Goal: Information Seeking & Learning: Learn about a topic

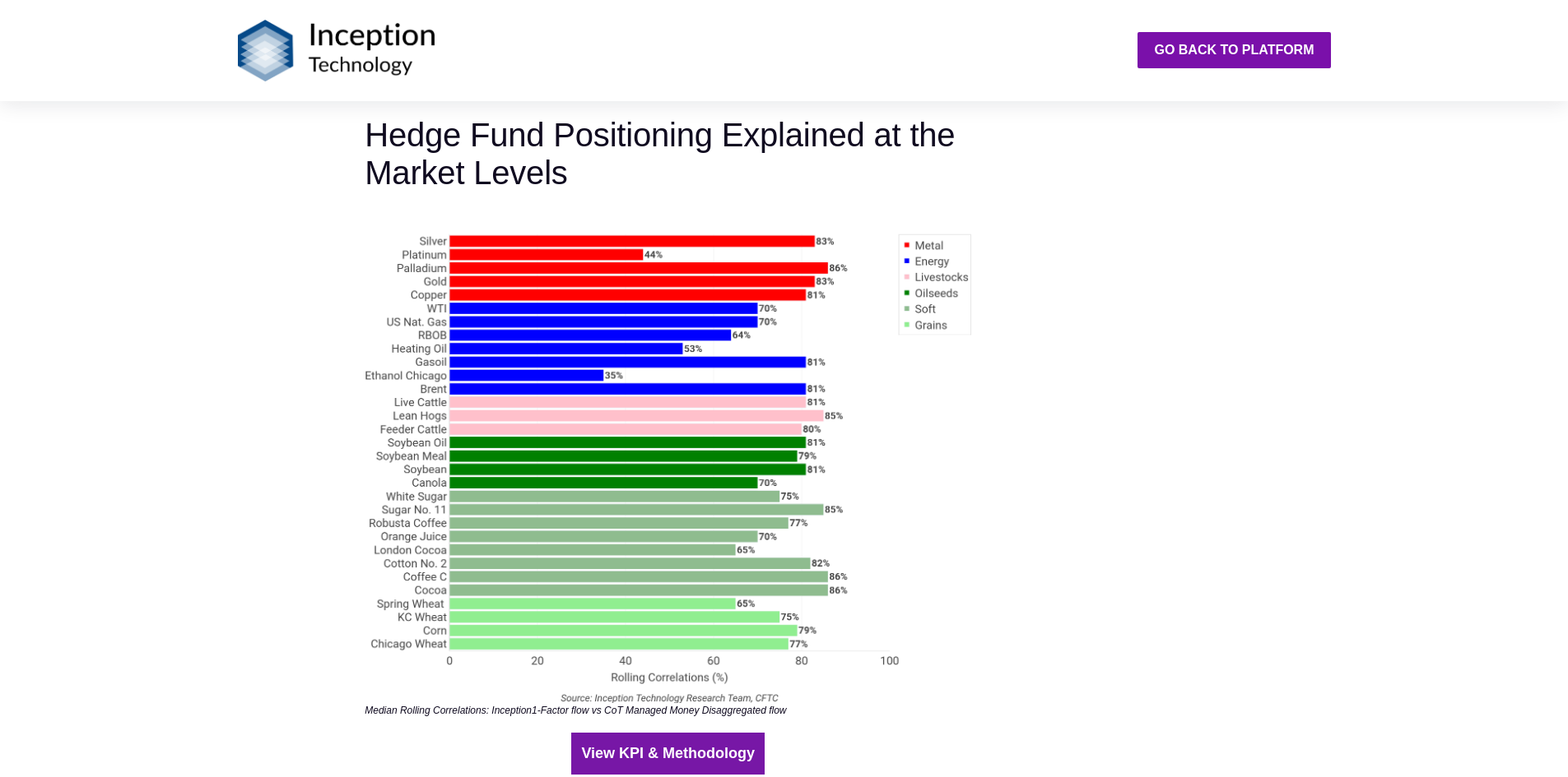
scroll to position [3290, 0]
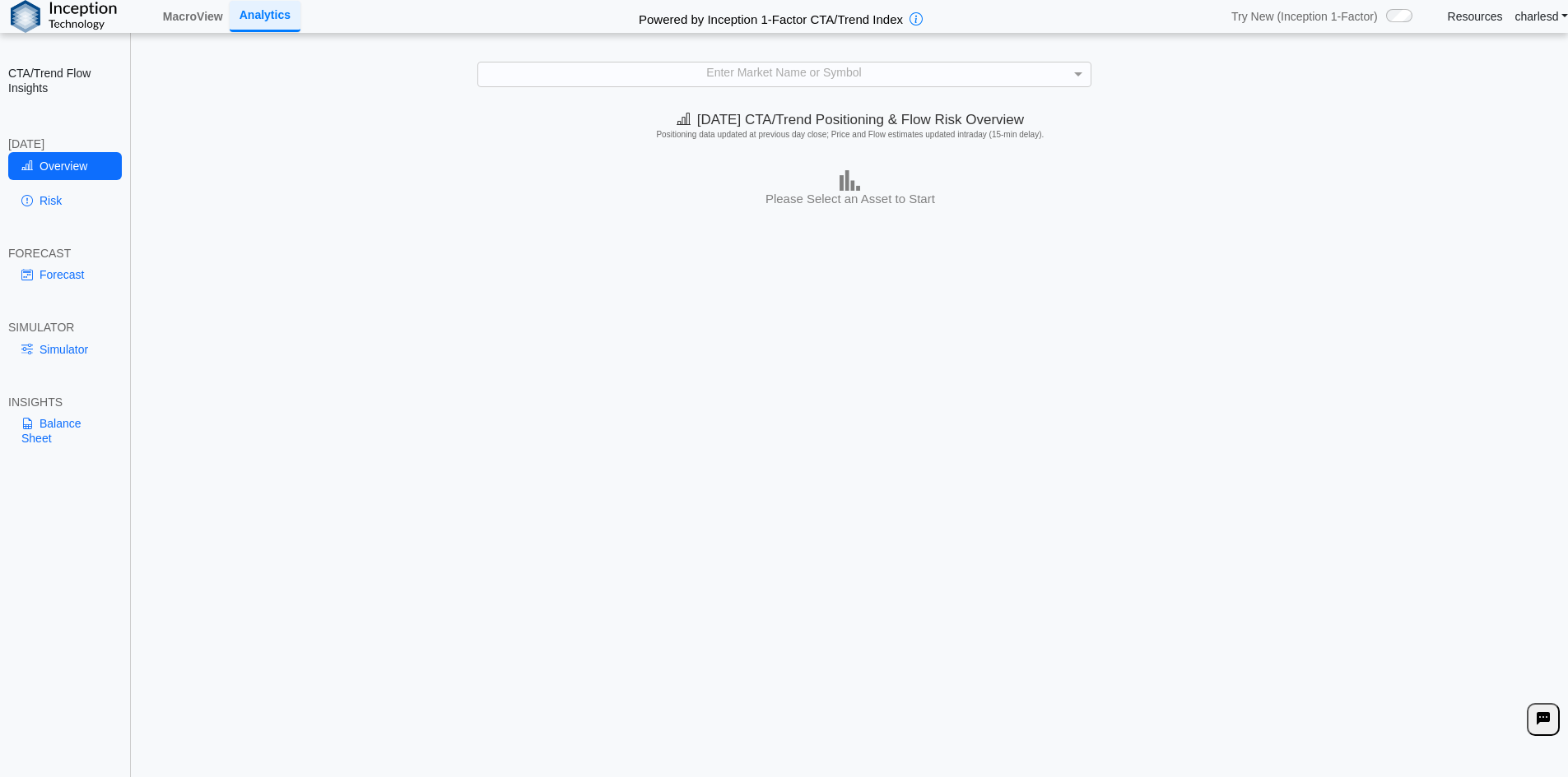
click at [629, 76] on div "Enter Market Name or Symbol" at bounding box center [784, 74] width 613 height 23
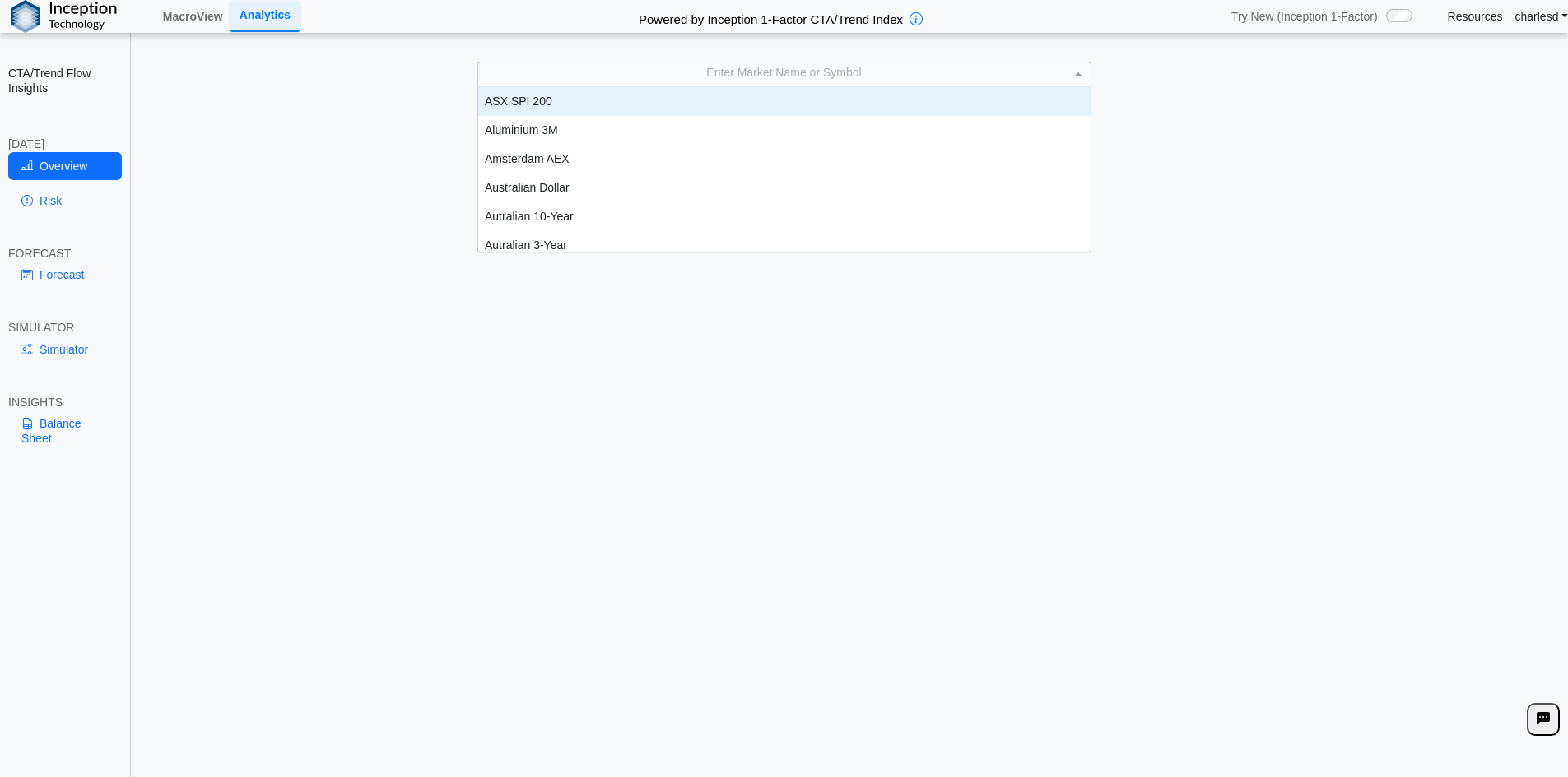
scroll to position [152, 600]
type input "***"
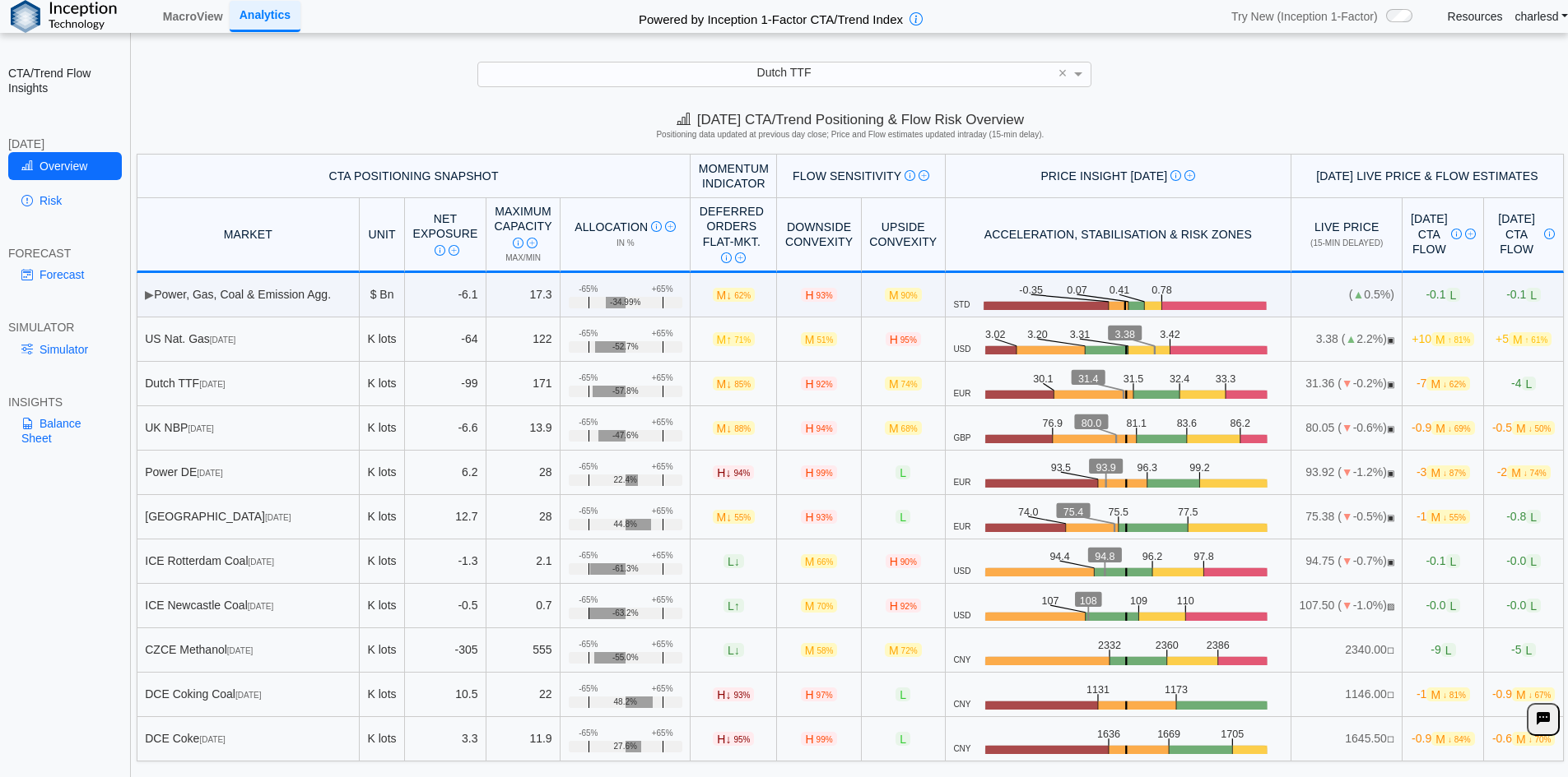
scroll to position [23, 0]
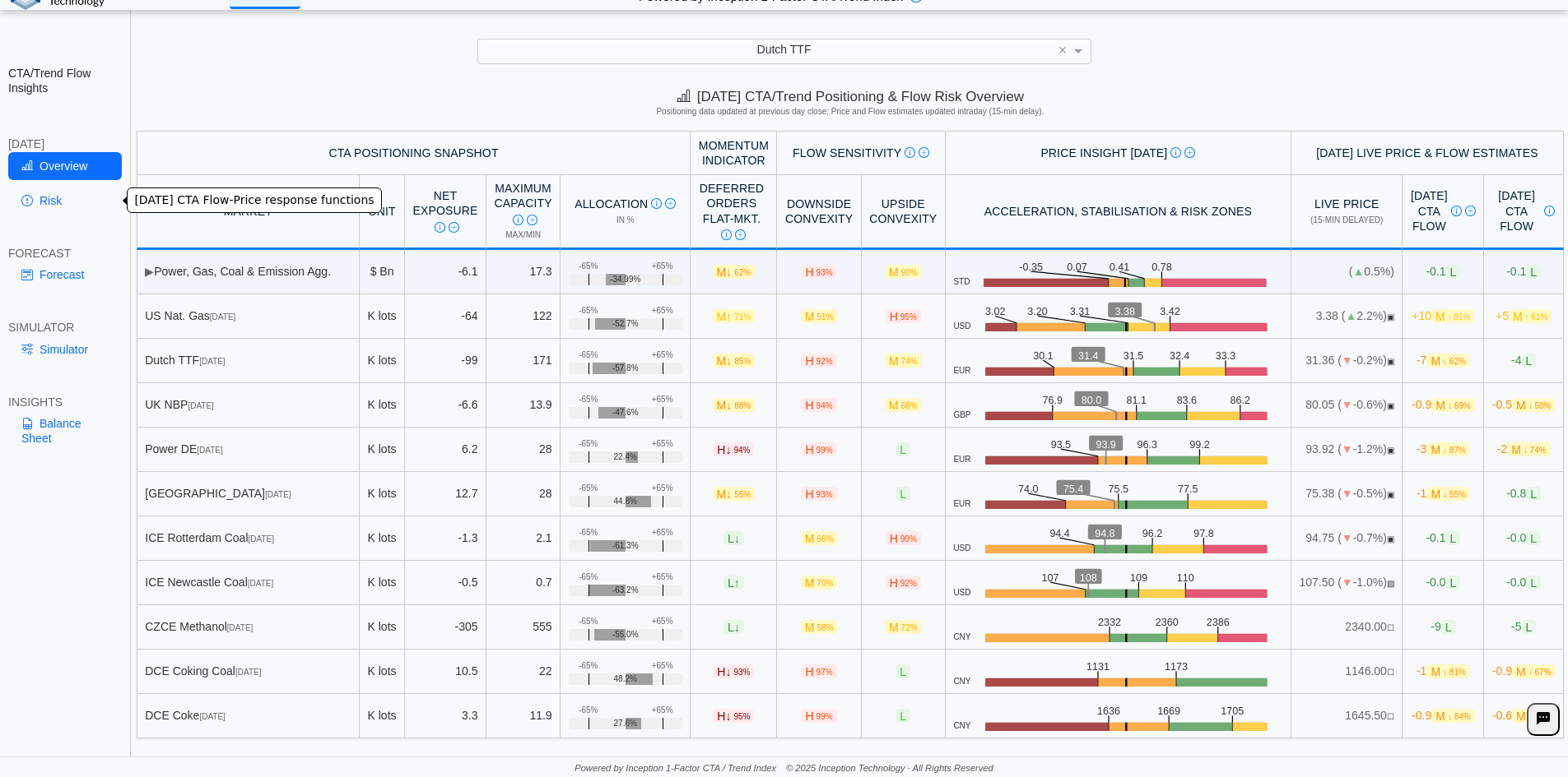
drag, startPoint x: 57, startPoint y: 206, endPoint x: 69, endPoint y: 226, distance: 23.3
click at [57, 206] on link "Risk" at bounding box center [65, 200] width 114 height 28
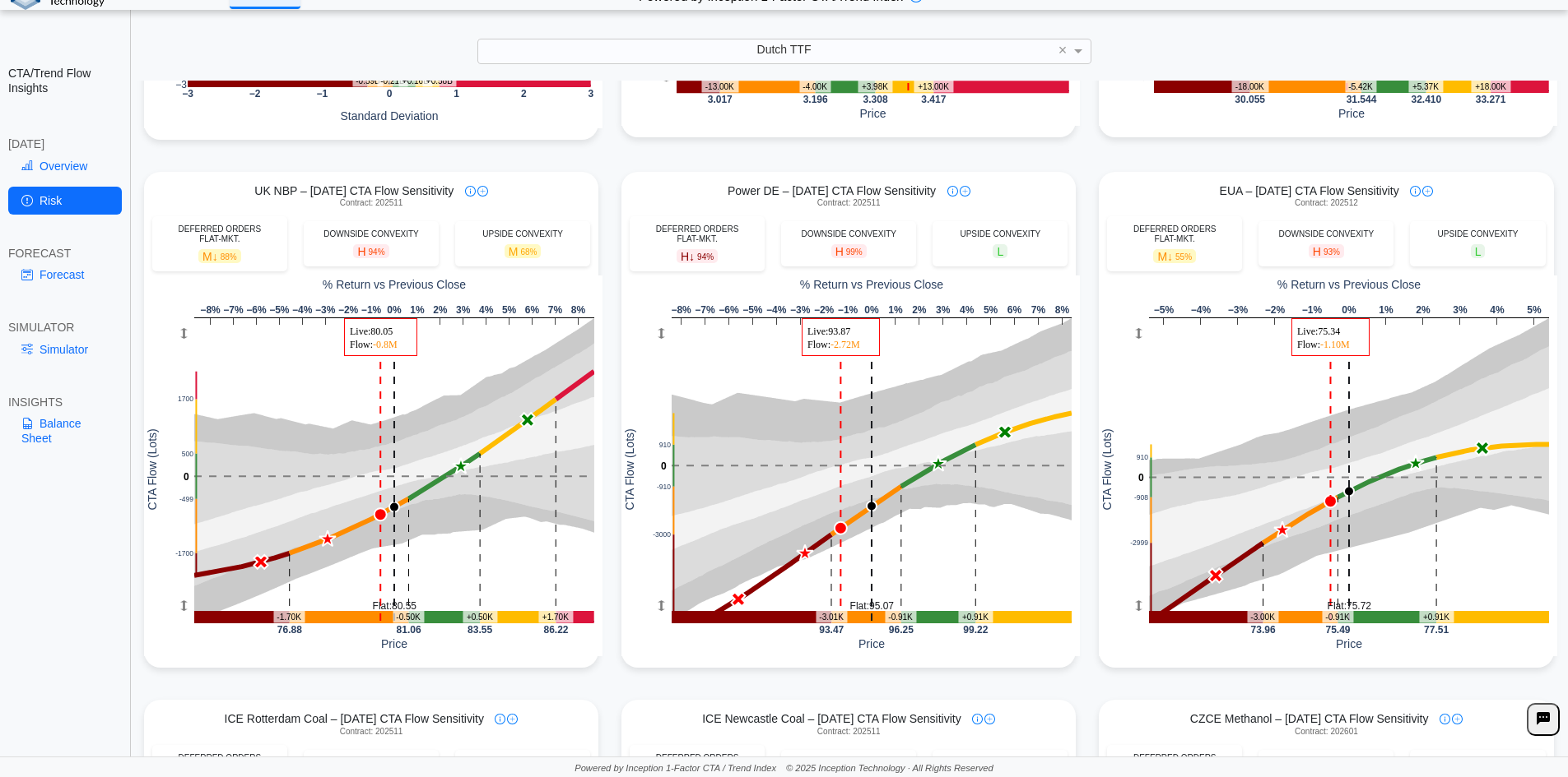
scroll to position [494, 0]
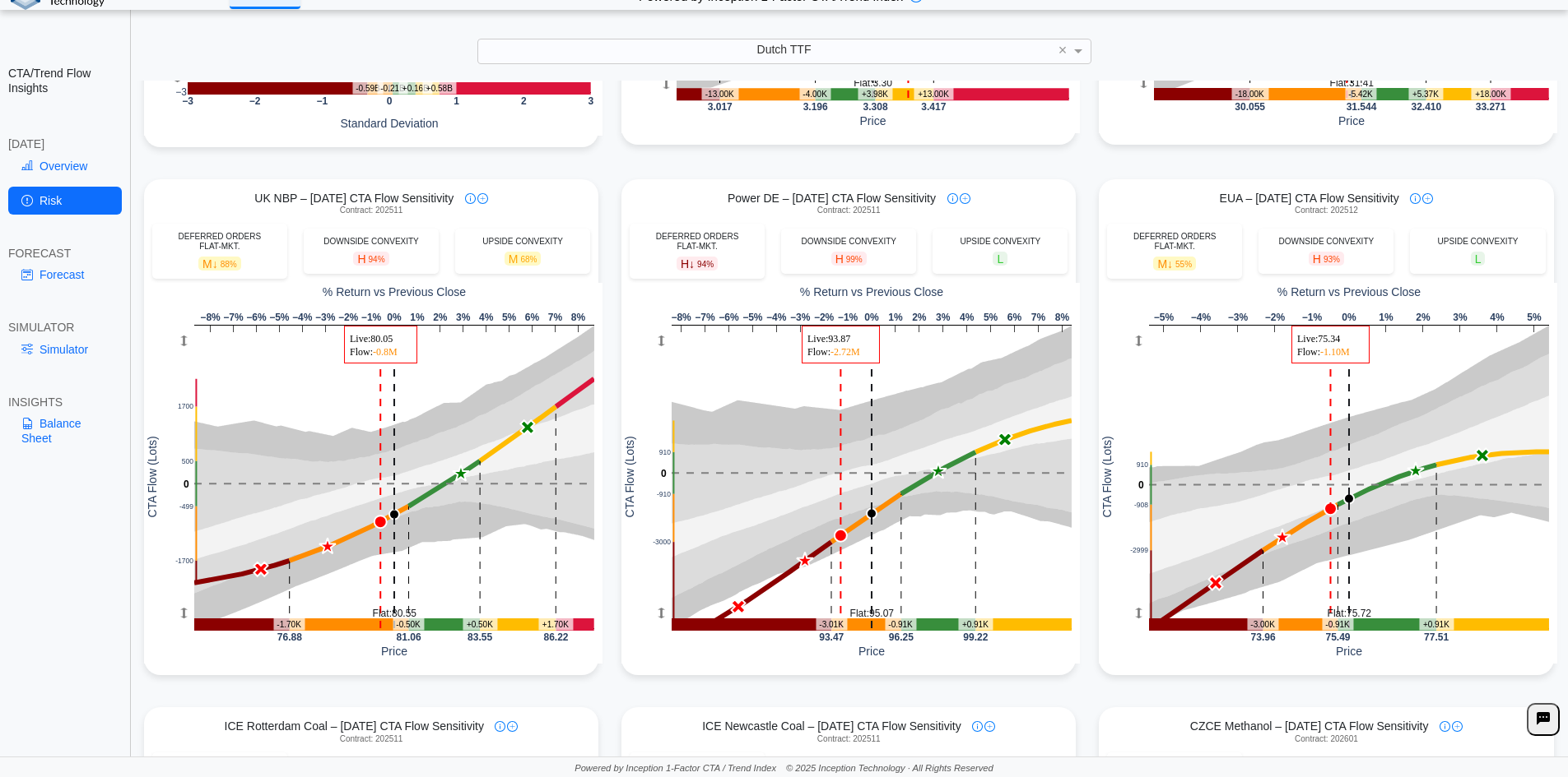
drag, startPoint x: 53, startPoint y: 269, endPoint x: 62, endPoint y: 272, distance: 9.5
click at [53, 269] on link "Forecast" at bounding box center [65, 274] width 114 height 28
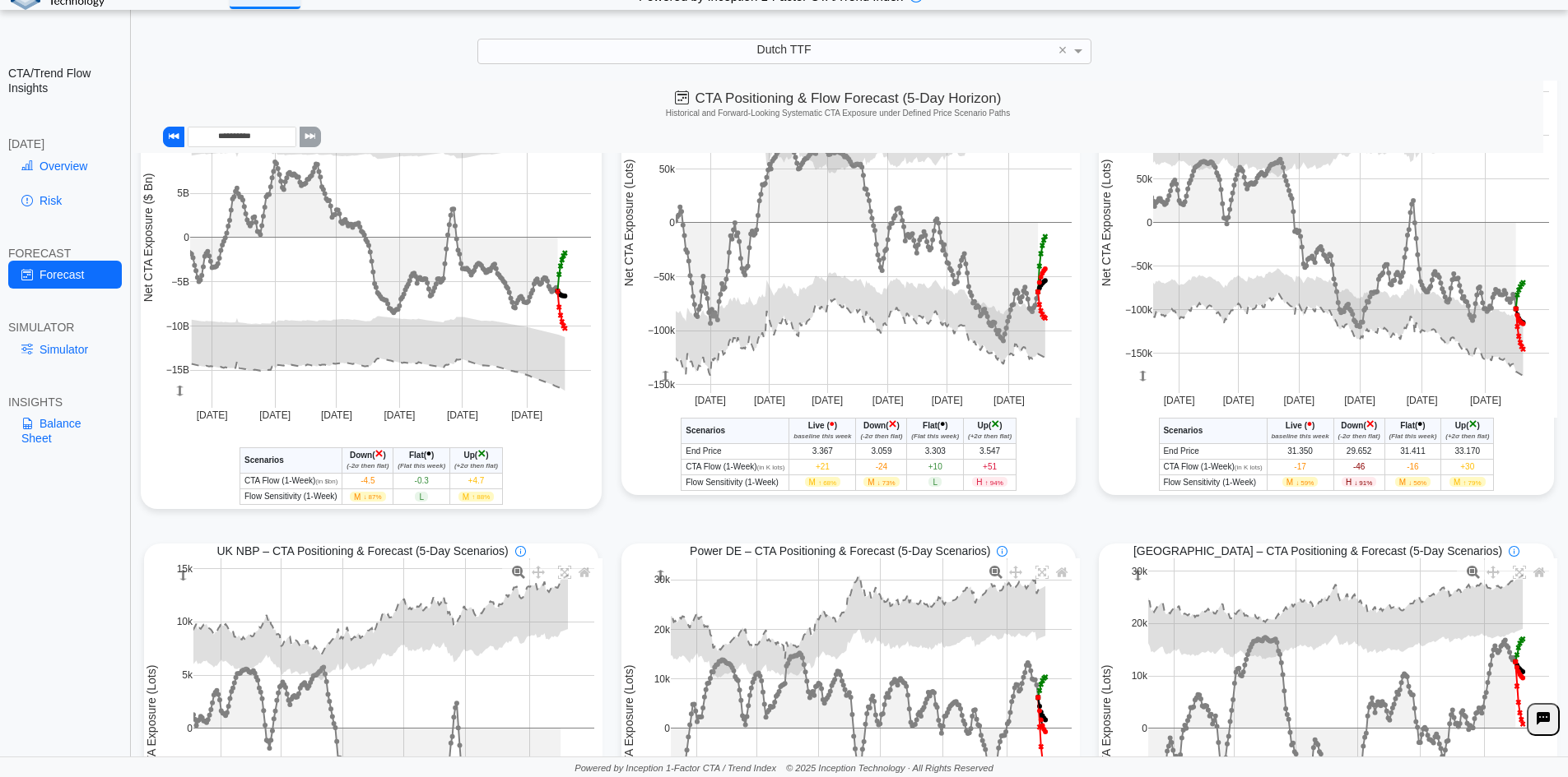
scroll to position [411, 0]
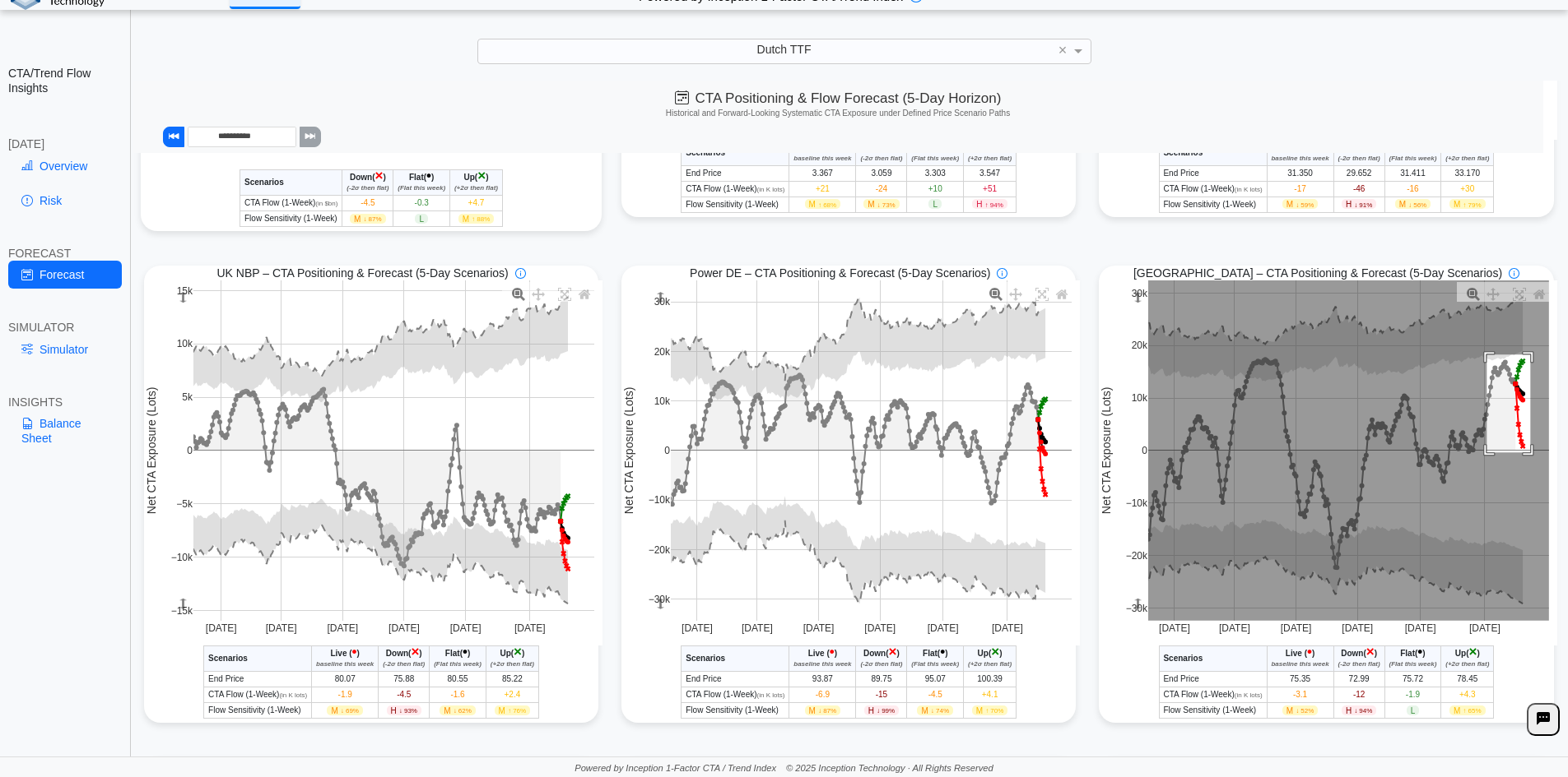
drag, startPoint x: 1477, startPoint y: 358, endPoint x: 1522, endPoint y: 455, distance: 106.9
click at [1522, 455] on rect at bounding box center [1348, 451] width 401 height 341
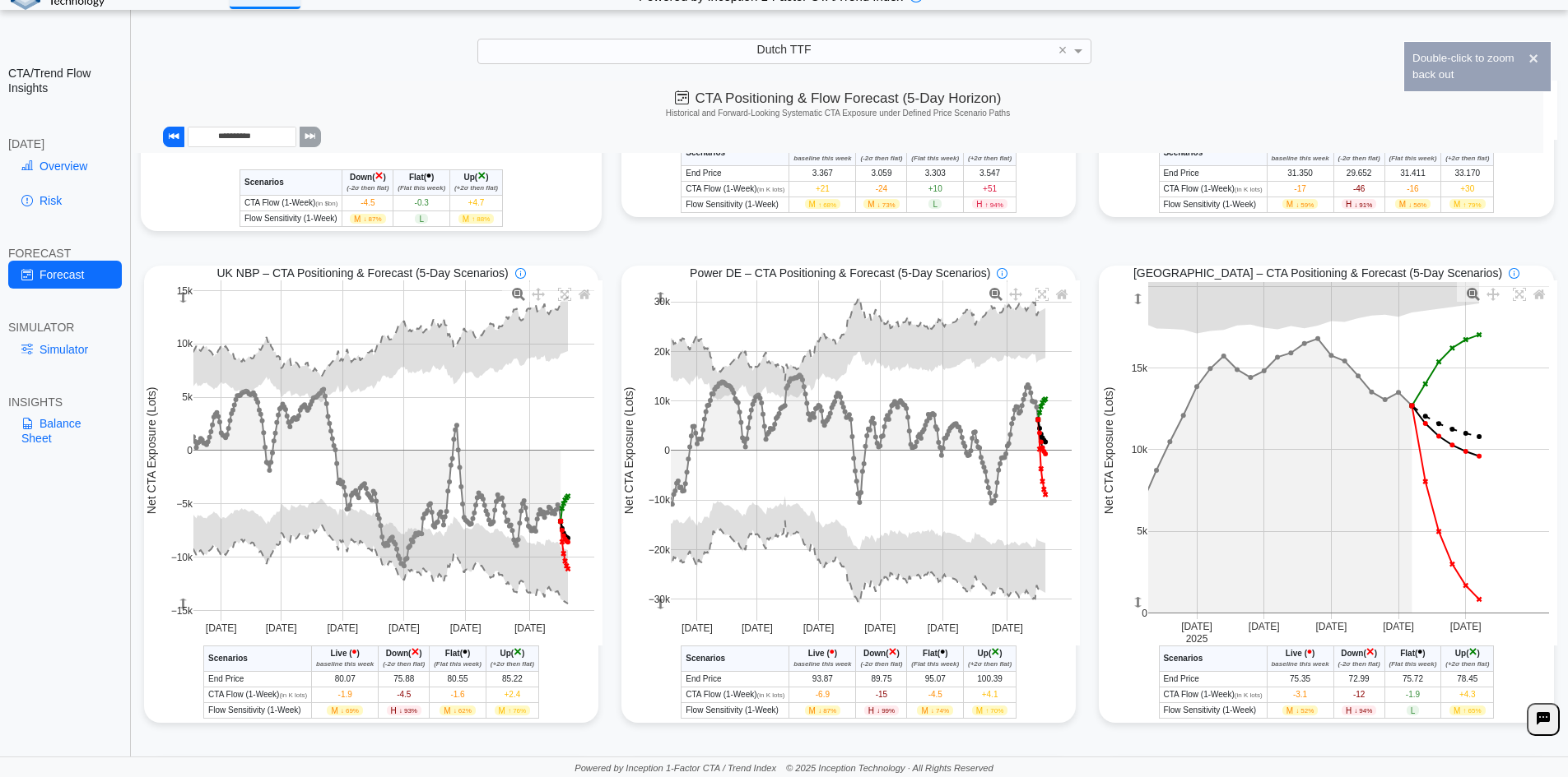
drag, startPoint x: 1130, startPoint y: 305, endPoint x: 1133, endPoint y: 338, distance: 33.1
click at [1133, 338] on g at bounding box center [1348, 451] width 434 height 371
click at [57, 348] on link "Simulator" at bounding box center [65, 350] width 114 height 28
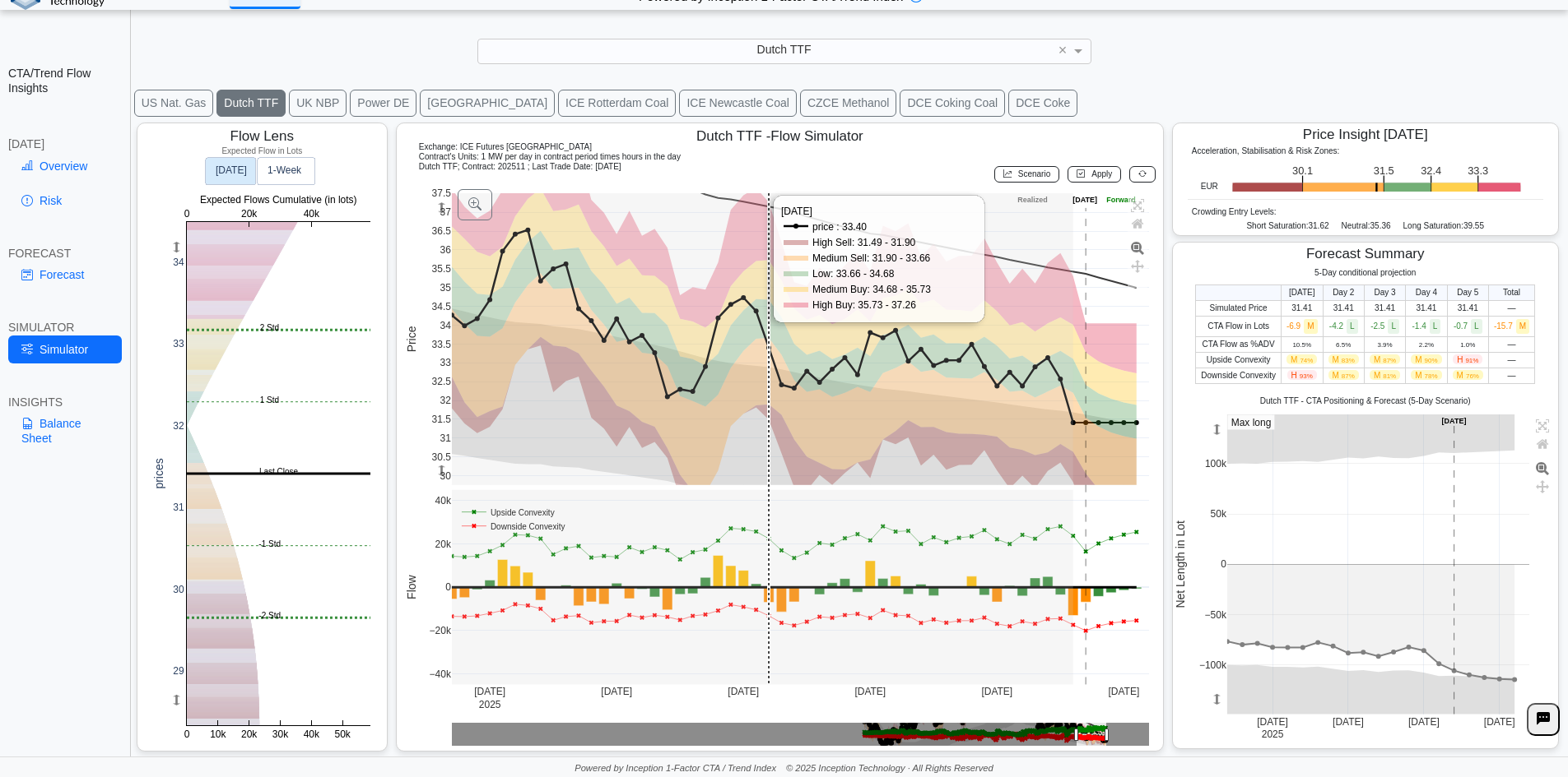
scroll to position [26, 0]
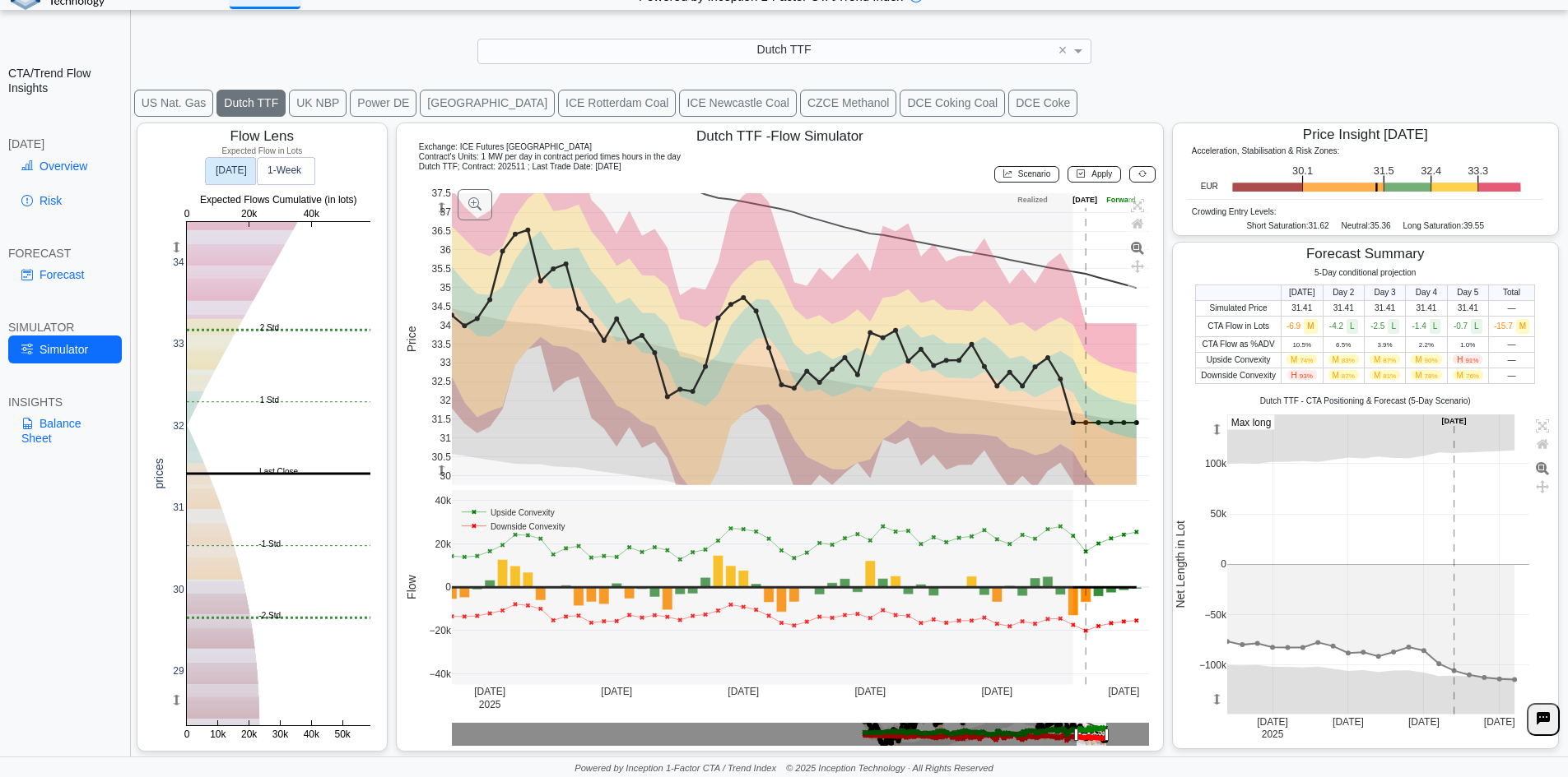
click at [420, 110] on button "EUA" at bounding box center [487, 103] width 135 height 27
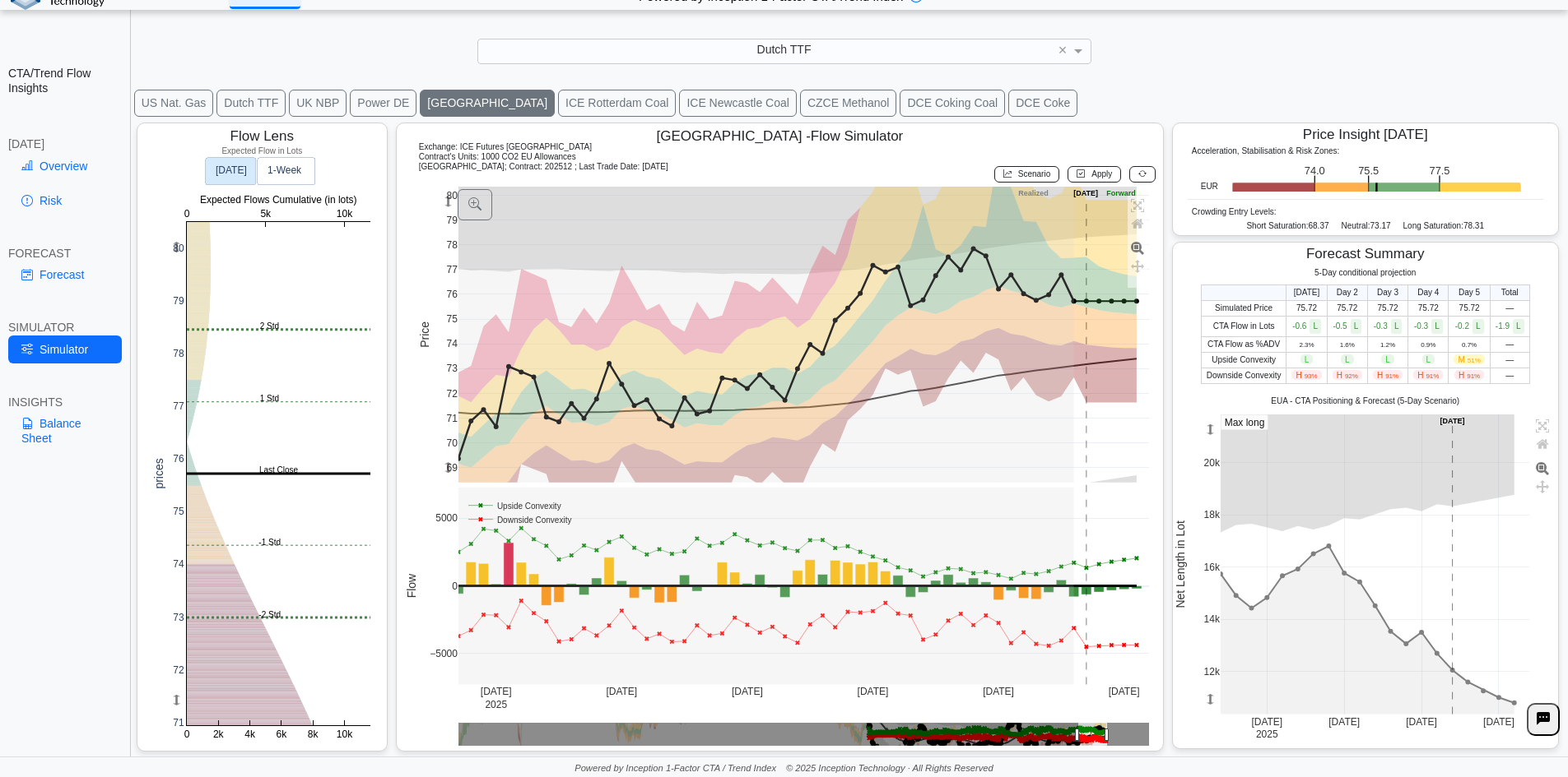
drag, startPoint x: 1201, startPoint y: 701, endPoint x: 1209, endPoint y: 785, distance: 84.4
click at [1209, 777] on html "**********" at bounding box center [784, 376] width 1568 height 800
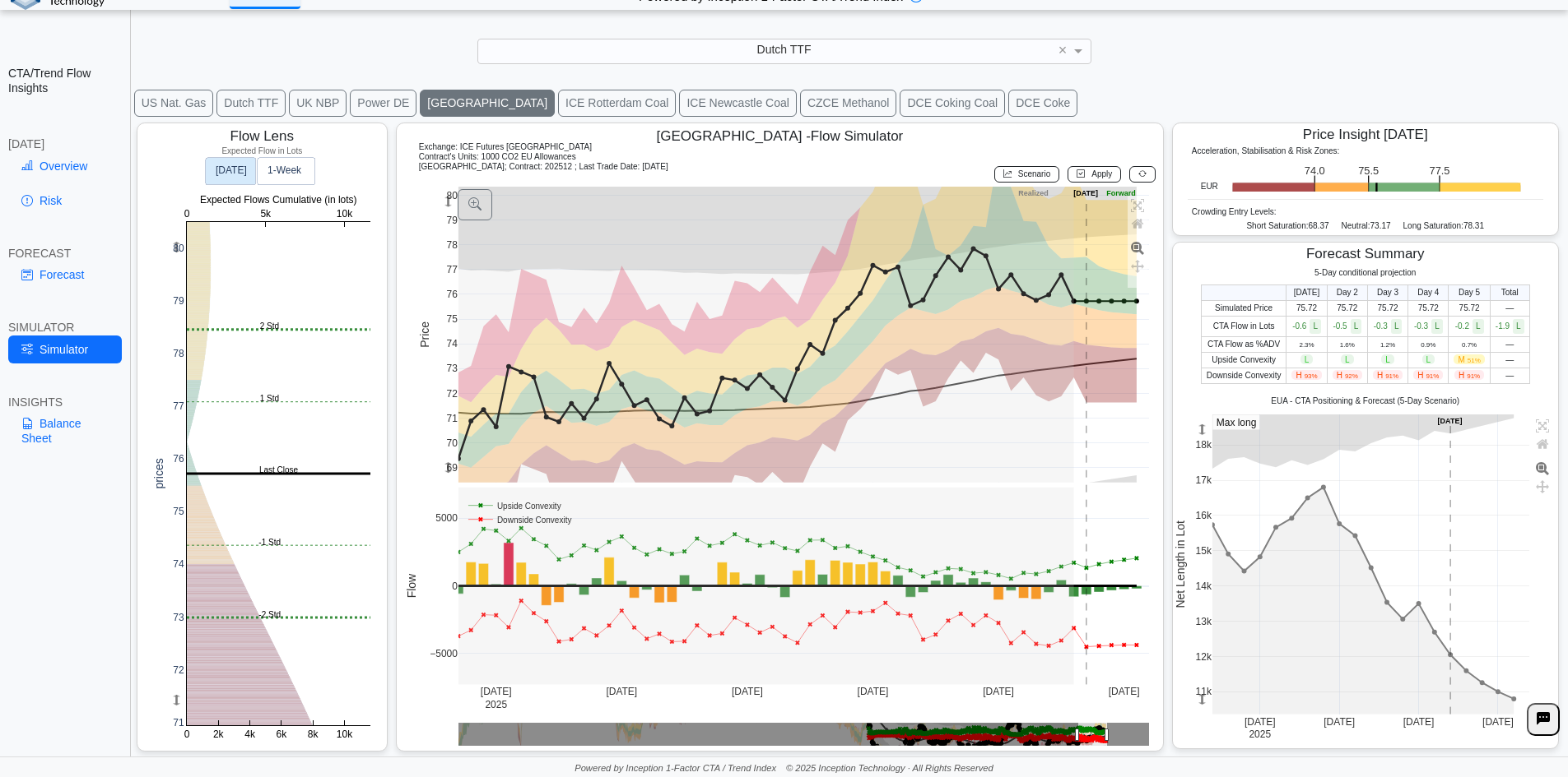
drag, startPoint x: 1193, startPoint y: 433, endPoint x: 1192, endPoint y: 384, distance: 49.0
click at [1192, 384] on div "5-Day conditional projection Today Day 2 Day 3 Day 4 Day 5 Total Simulated Pric…" at bounding box center [1365, 505] width 385 height 473
click at [251, 406] on rect at bounding box center [278, 474] width 184 height 504
click at [255, 403] on rect at bounding box center [278, 474] width 184 height 504
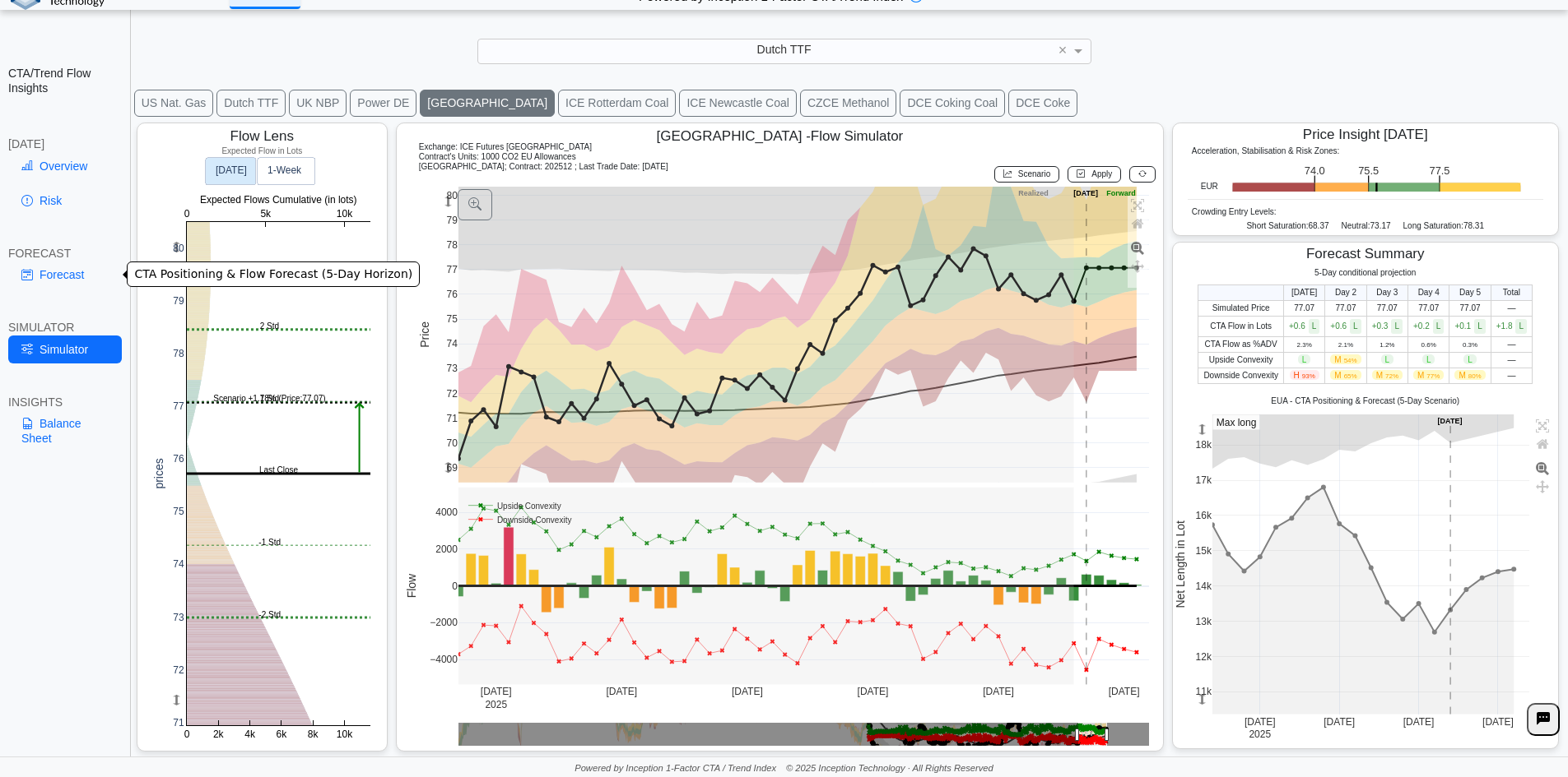
click at [63, 278] on link "Forecast" at bounding box center [65, 274] width 114 height 28
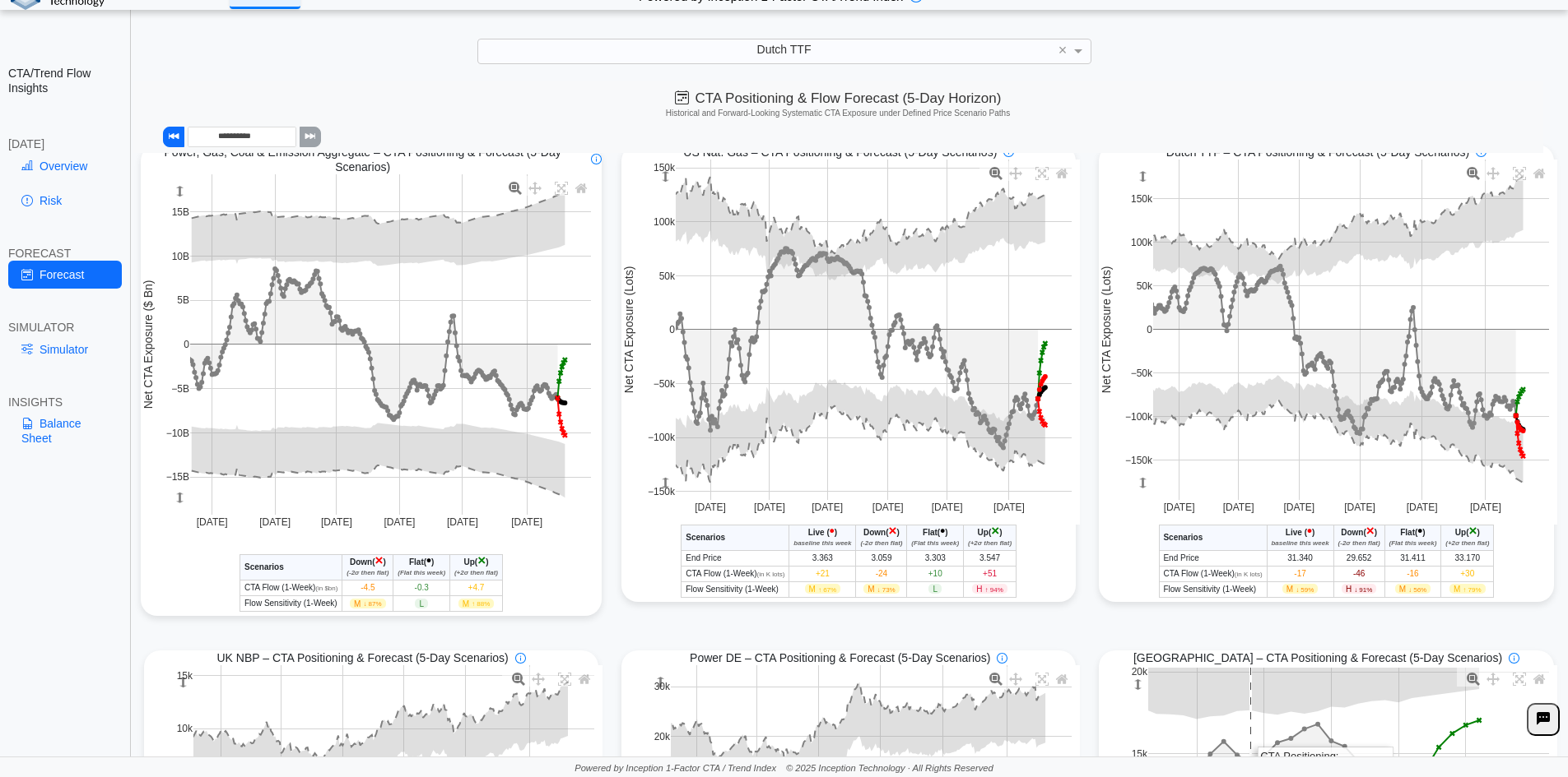
scroll to position [438, 0]
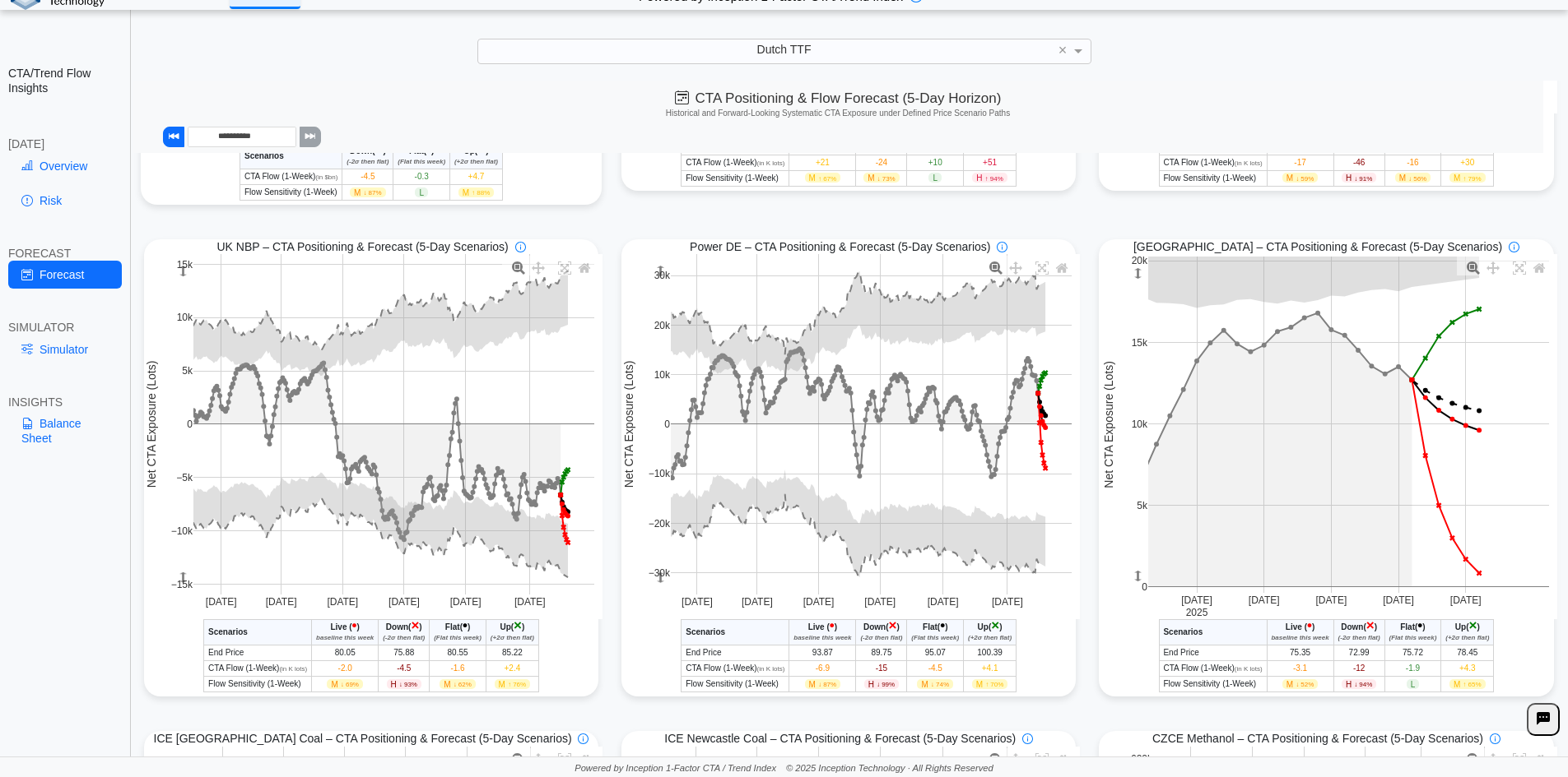
drag, startPoint x: 1131, startPoint y: 588, endPoint x: 1135, endPoint y: 568, distance: 20.4
click at [1134, 550] on g at bounding box center [1348, 425] width 434 height 370
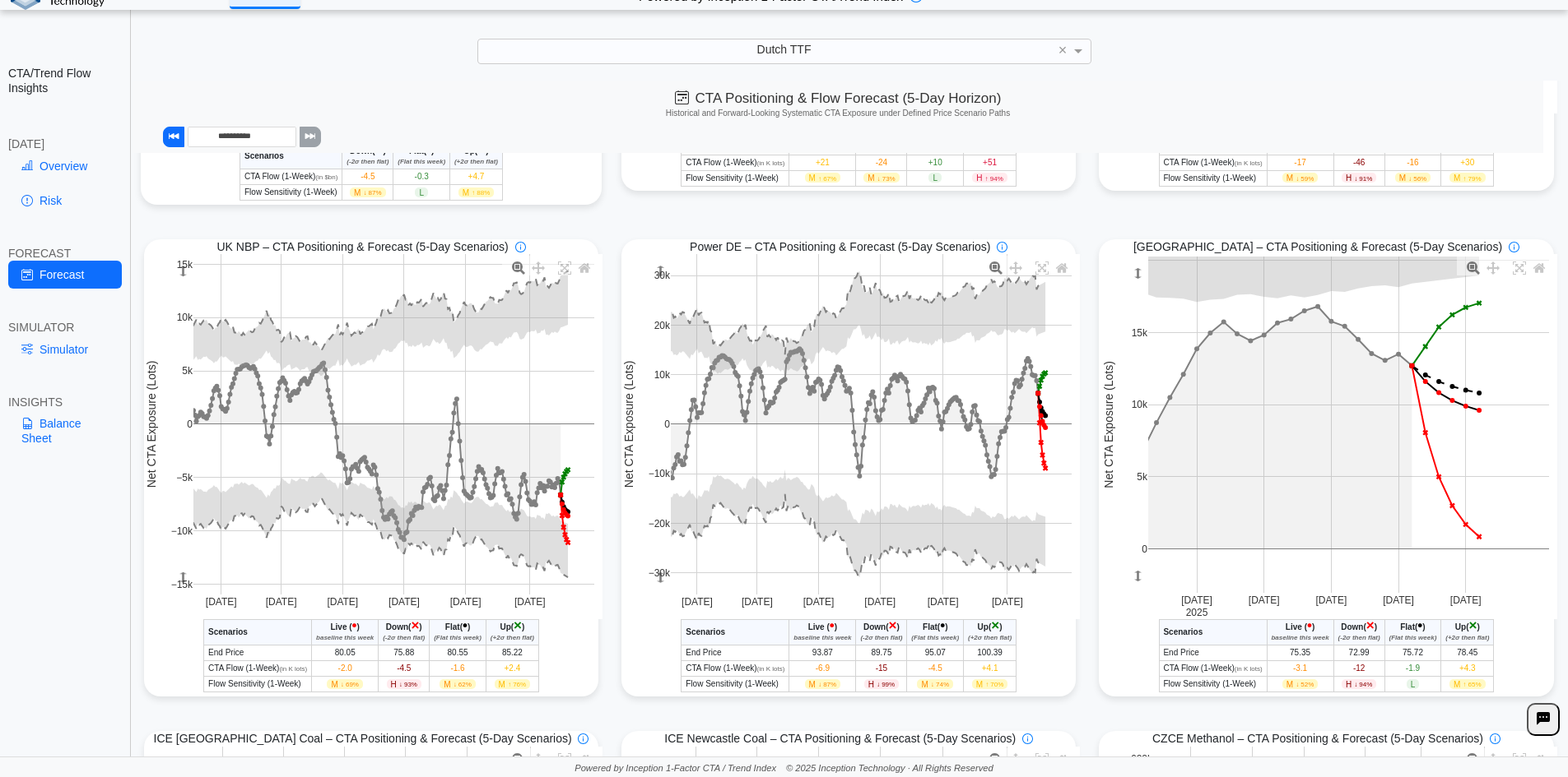
click at [1132, 577] on rect at bounding box center [1138, 576] width 13 height 34
click at [1142, 583] on div "********" at bounding box center [1157, 583] width 53 height 20
drag, startPoint x: 1127, startPoint y: 577, endPoint x: 1126, endPoint y: 593, distance: 16.0
click at [1131, 593] on div "********" at bounding box center [1157, 583] width 53 height 20
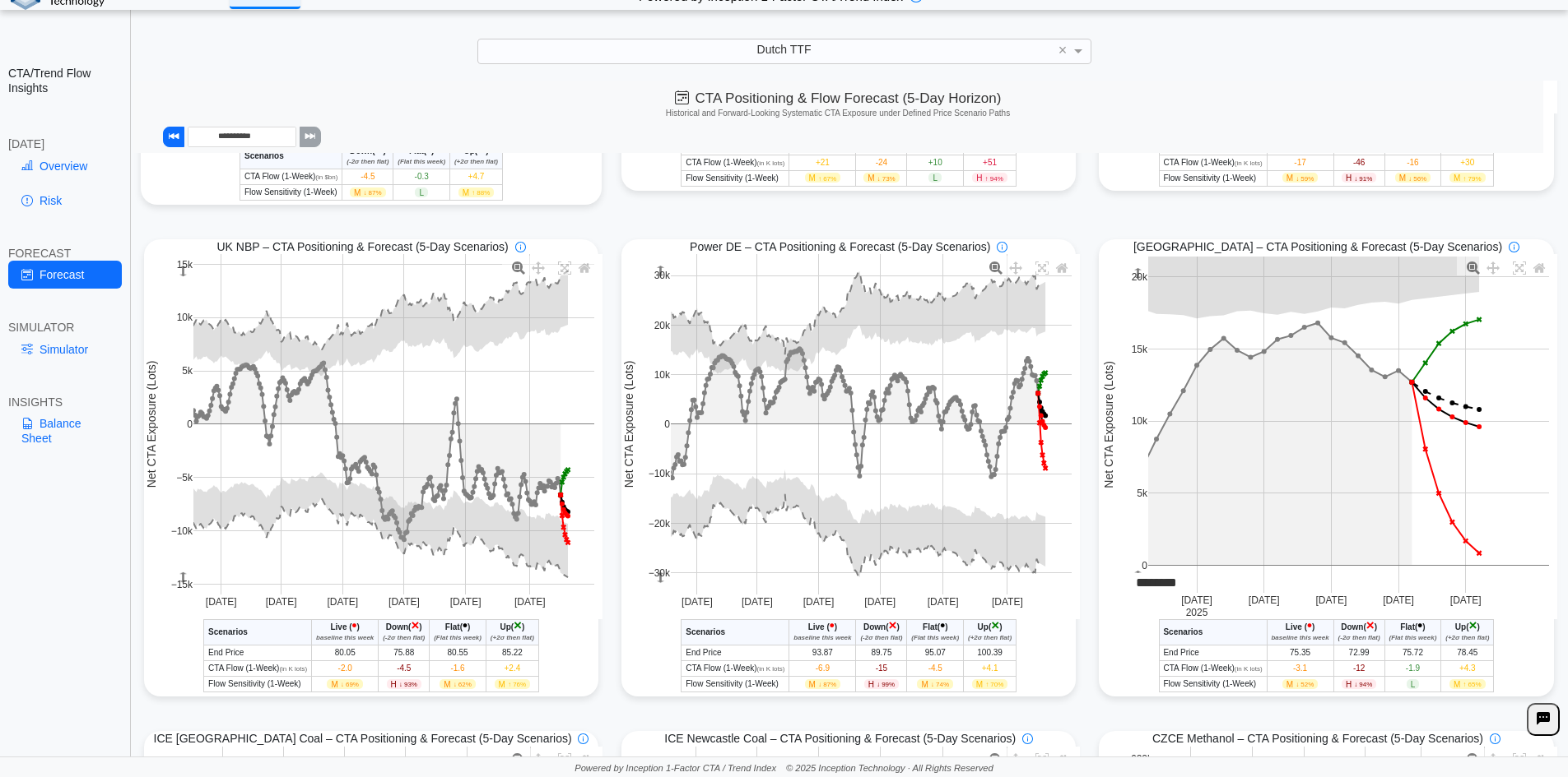
drag, startPoint x: 1127, startPoint y: 561, endPoint x: 1125, endPoint y: 577, distance: 16.1
click at [1125, 577] on div "Sep 8 2025 Sep 15 Sep 22 Sep 29 Oct 6 0 5k 10k 15k 20k Net CTA Exposure (Lots) …" at bounding box center [1328, 436] width 458 height 365
click at [1133, 593] on div "********" at bounding box center [1157, 583] width 53 height 20
click at [1124, 669] on div "EUA - CTA/Trend Conditional Market Forecast - Today Scenarios Live ( • ) baseli…" at bounding box center [1326, 656] width 455 height 73
drag, startPoint x: 1132, startPoint y: 580, endPoint x: 1132, endPoint y: 590, distance: 10.0
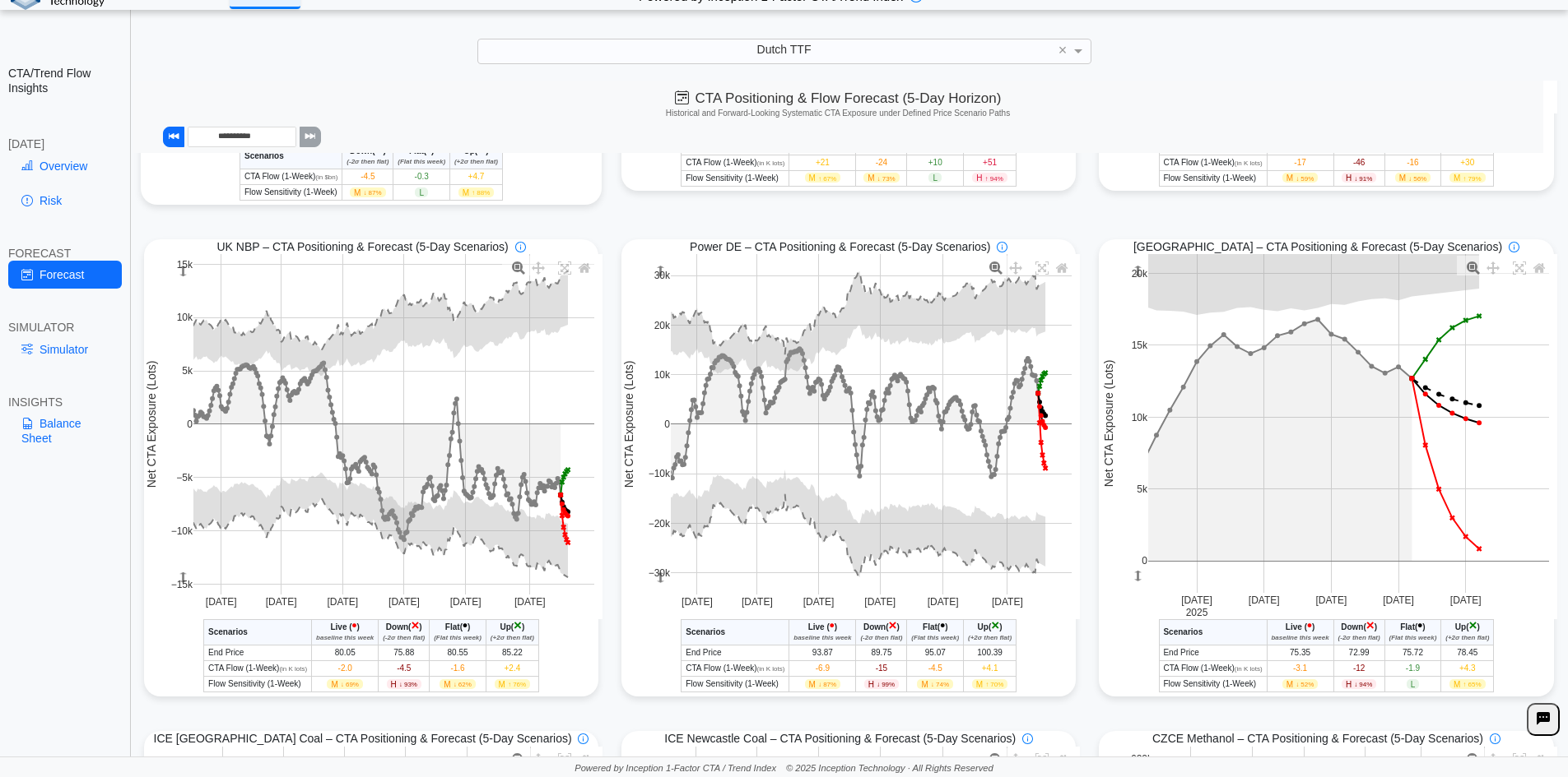
click at [1132, 590] on rect "-3.05e+3" at bounding box center [1138, 576] width 13 height 34
click at [65, 359] on link "Simulator" at bounding box center [65, 350] width 114 height 28
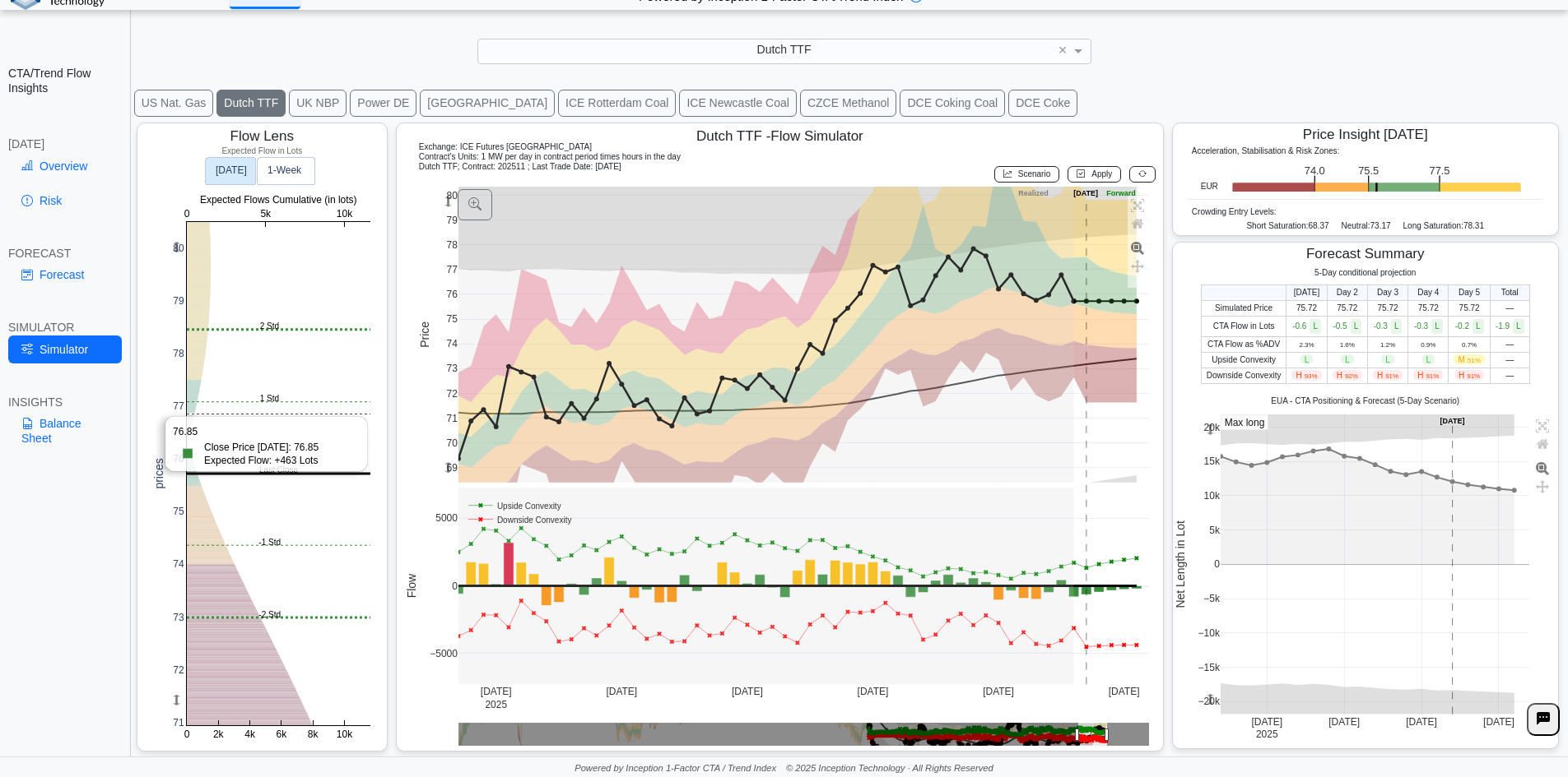
click at [240, 399] on rect at bounding box center [278, 474] width 184 height 504
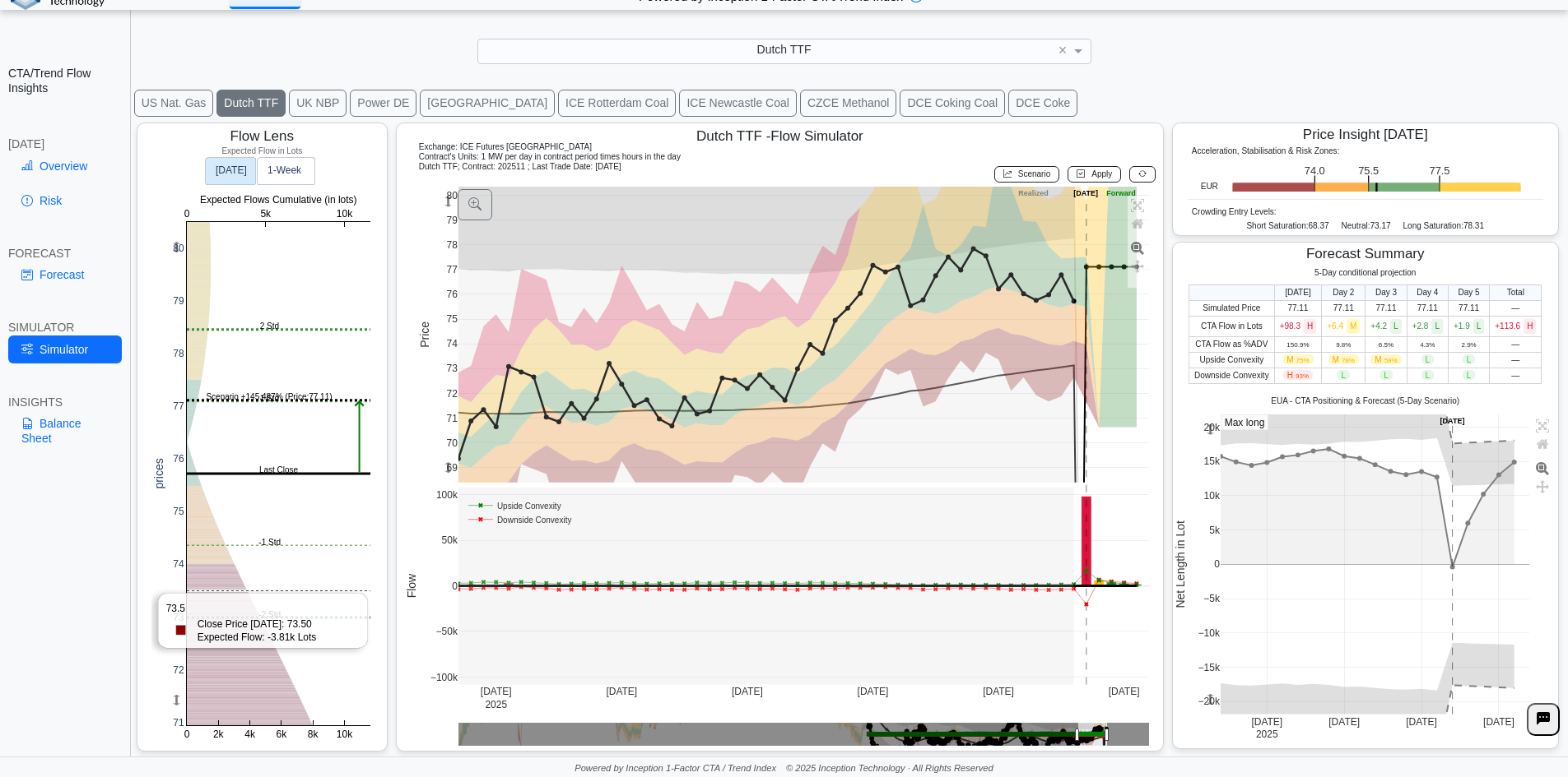
click at [230, 591] on rect at bounding box center [278, 474] width 184 height 504
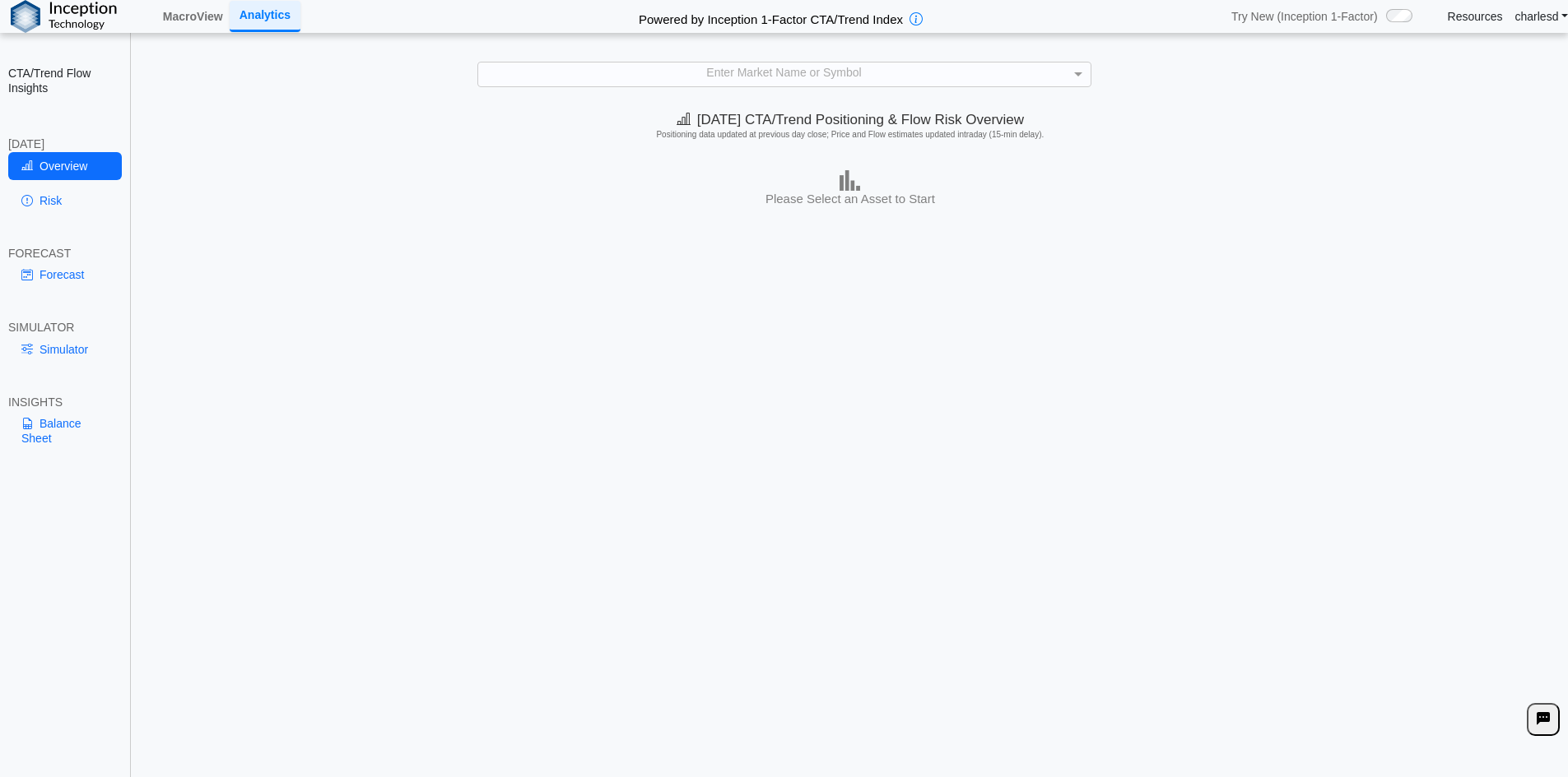
click at [878, 66] on div "Enter Market Name or Symbol" at bounding box center [784, 74] width 613 height 23
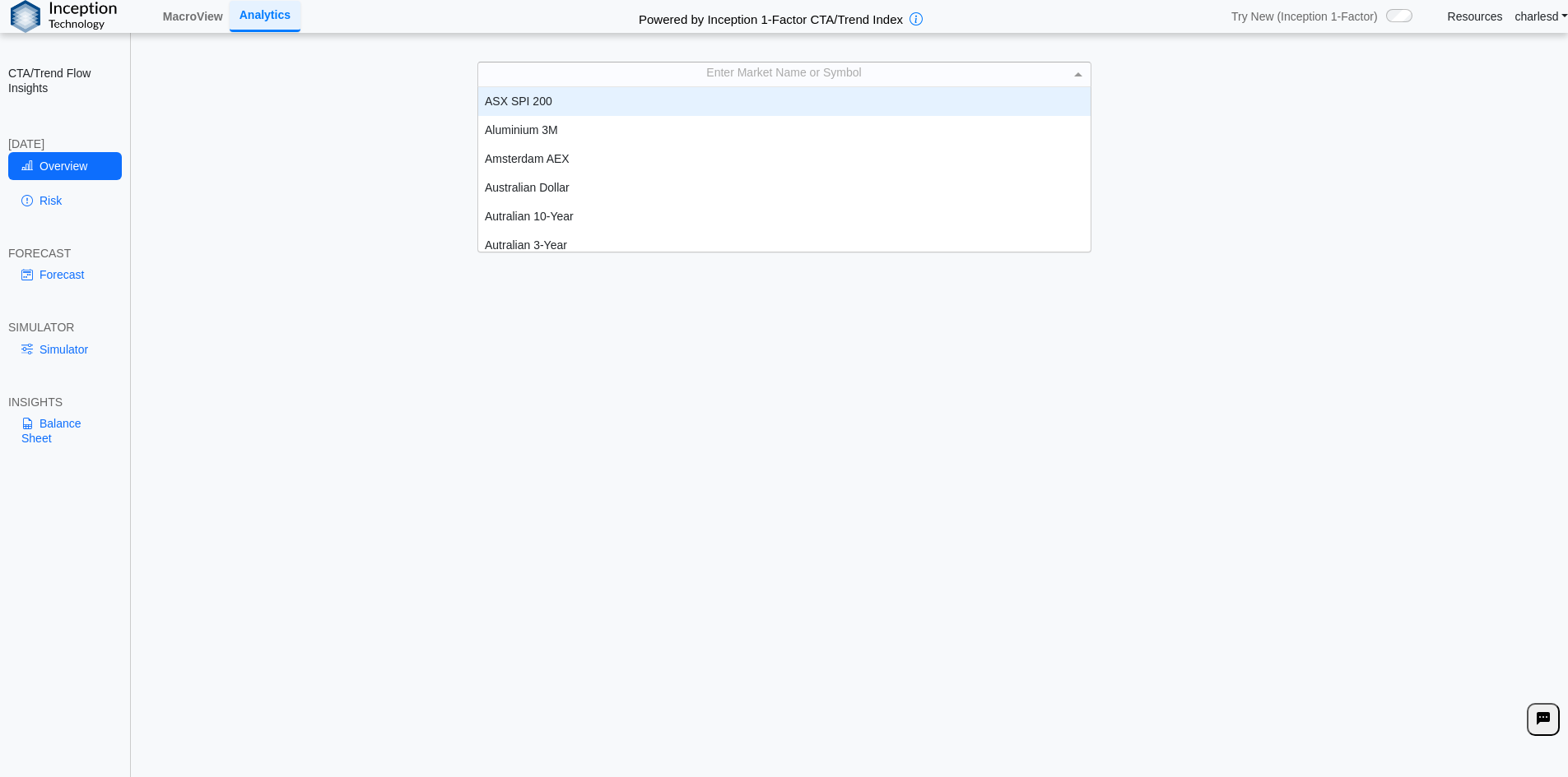
scroll to position [152, 600]
type input "***"
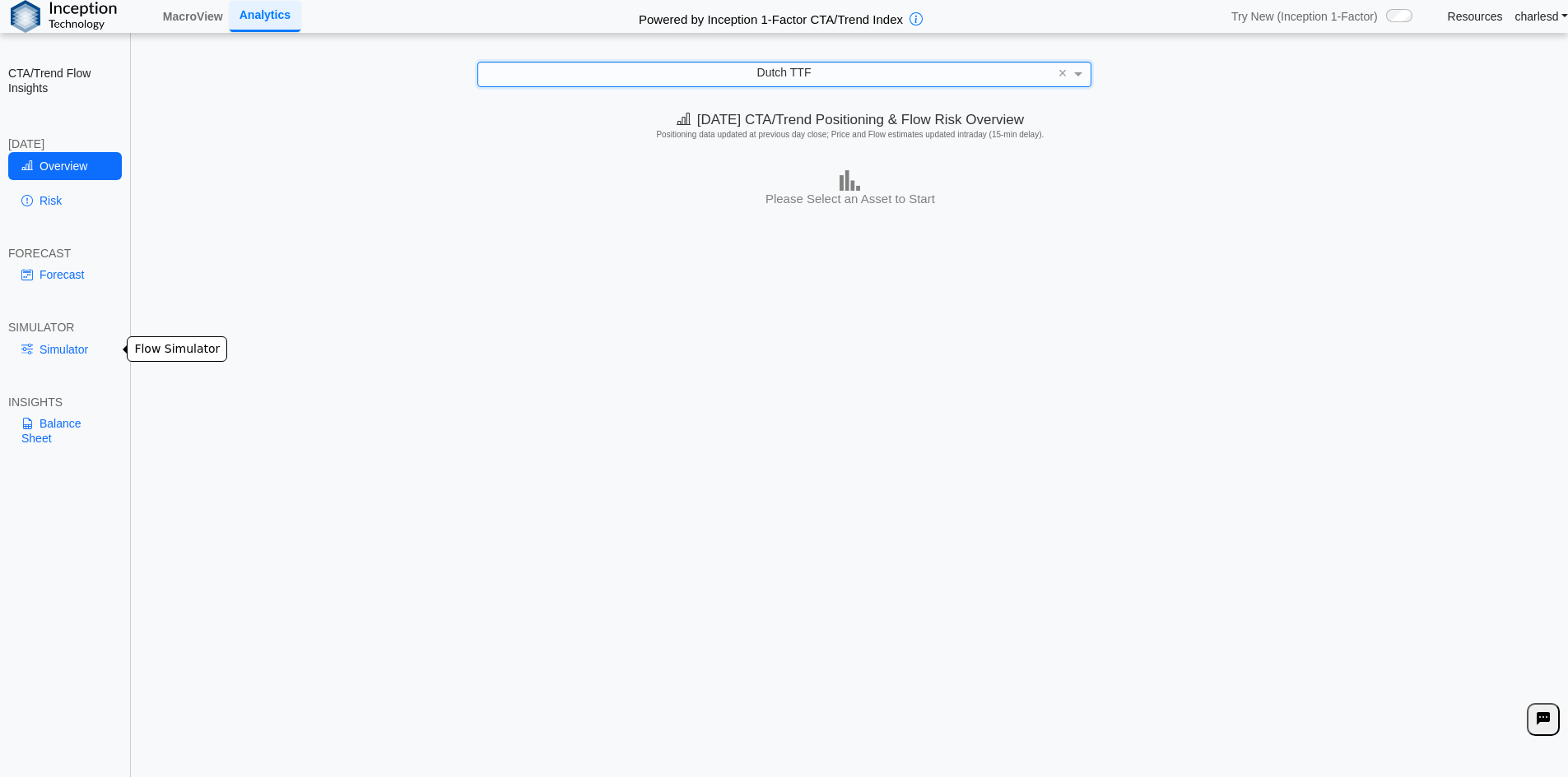
click at [37, 438] on link "Balance Sheet" at bounding box center [65, 430] width 114 height 42
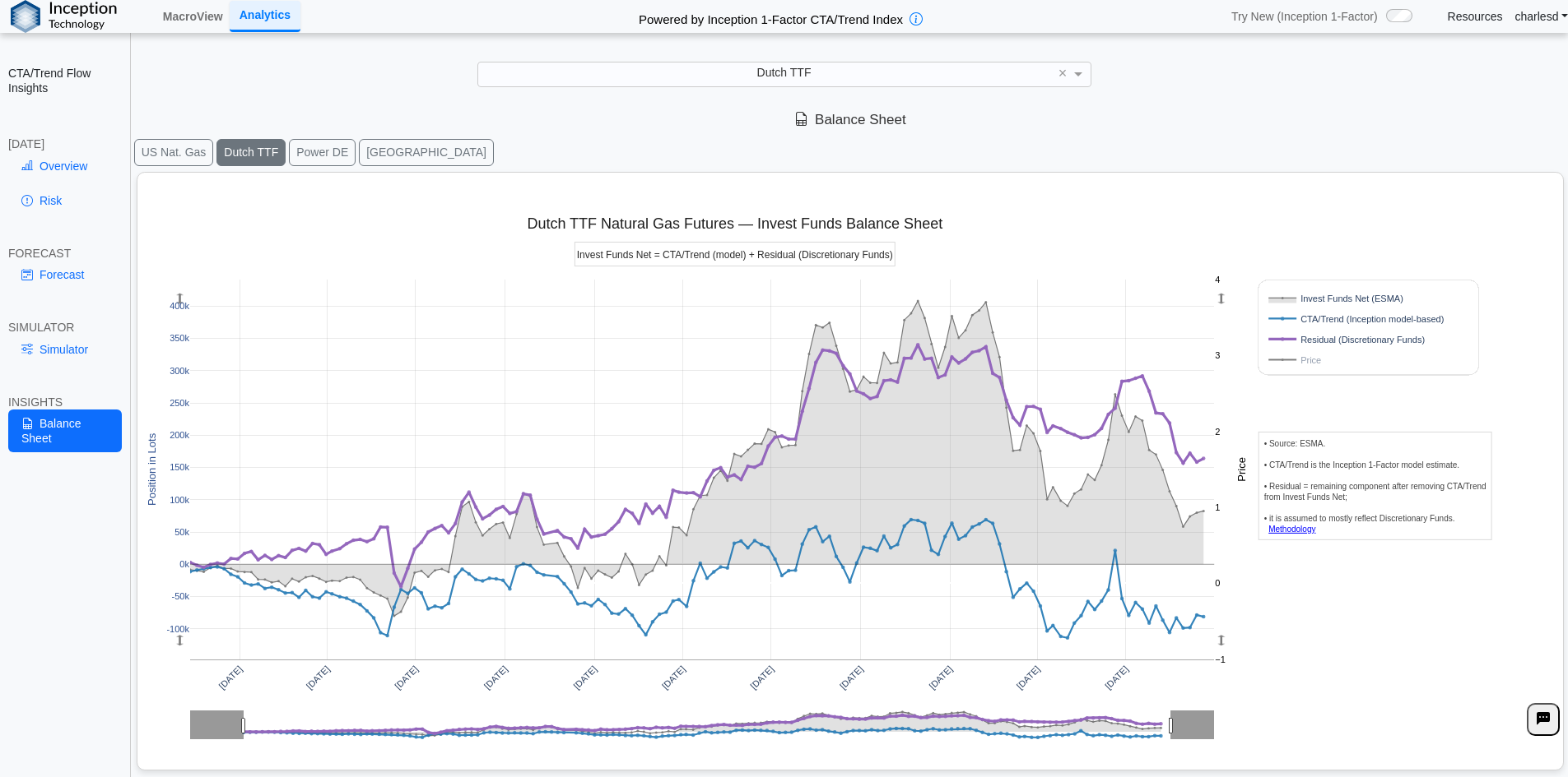
click at [371, 156] on button "EUA" at bounding box center [427, 152] width 135 height 27
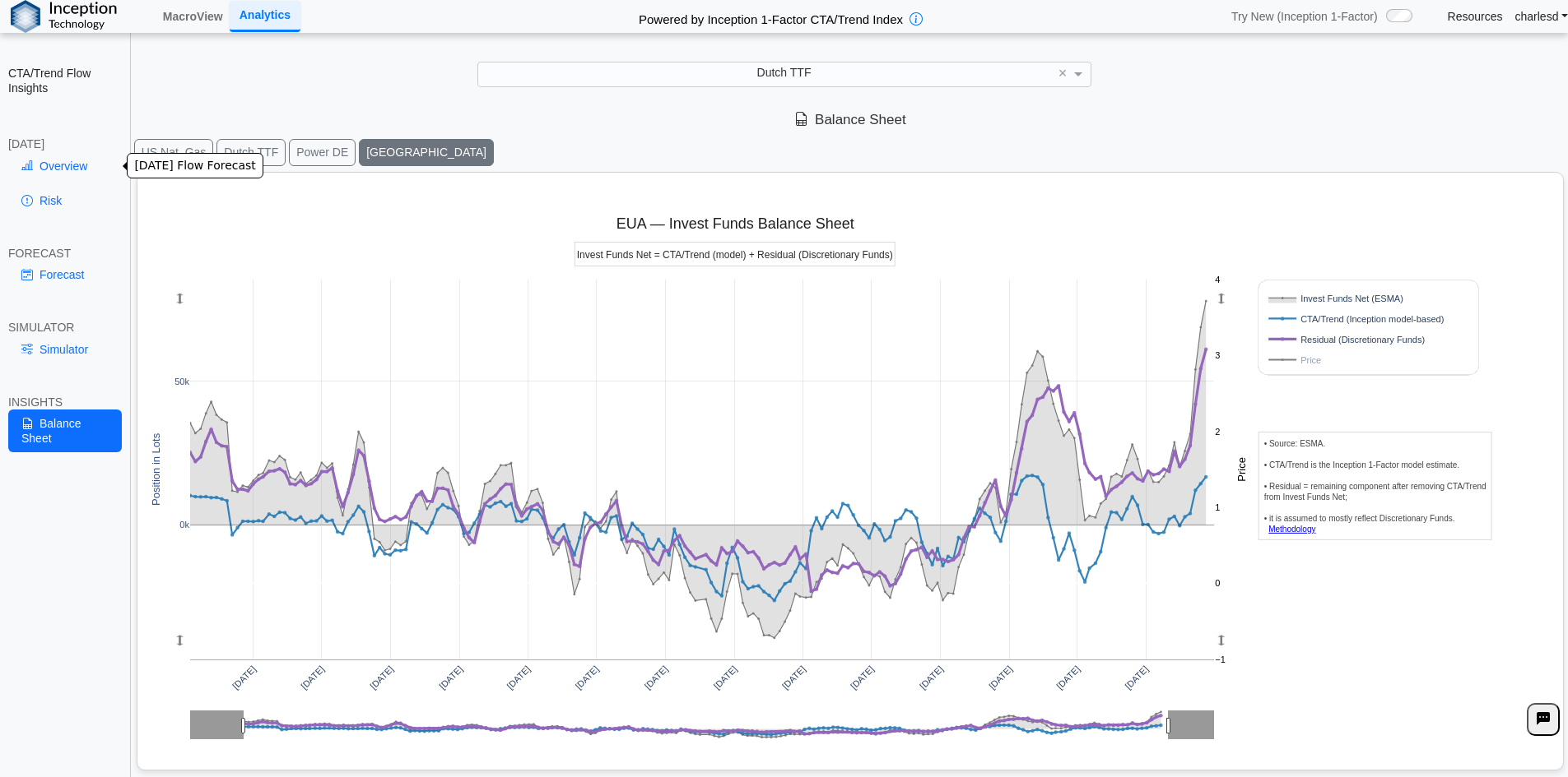
click at [55, 167] on link "Overview" at bounding box center [65, 166] width 114 height 28
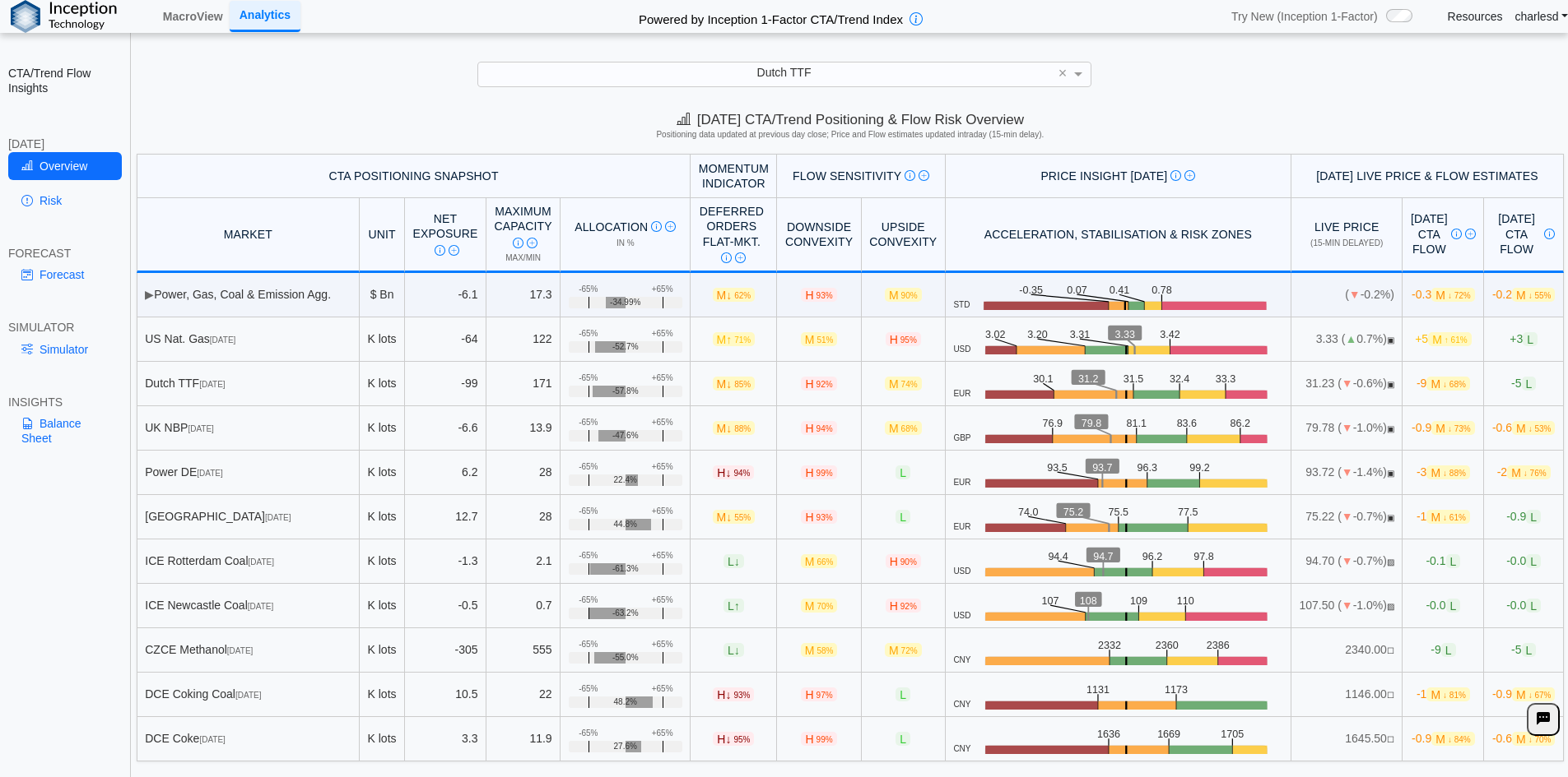
scroll to position [23, 0]
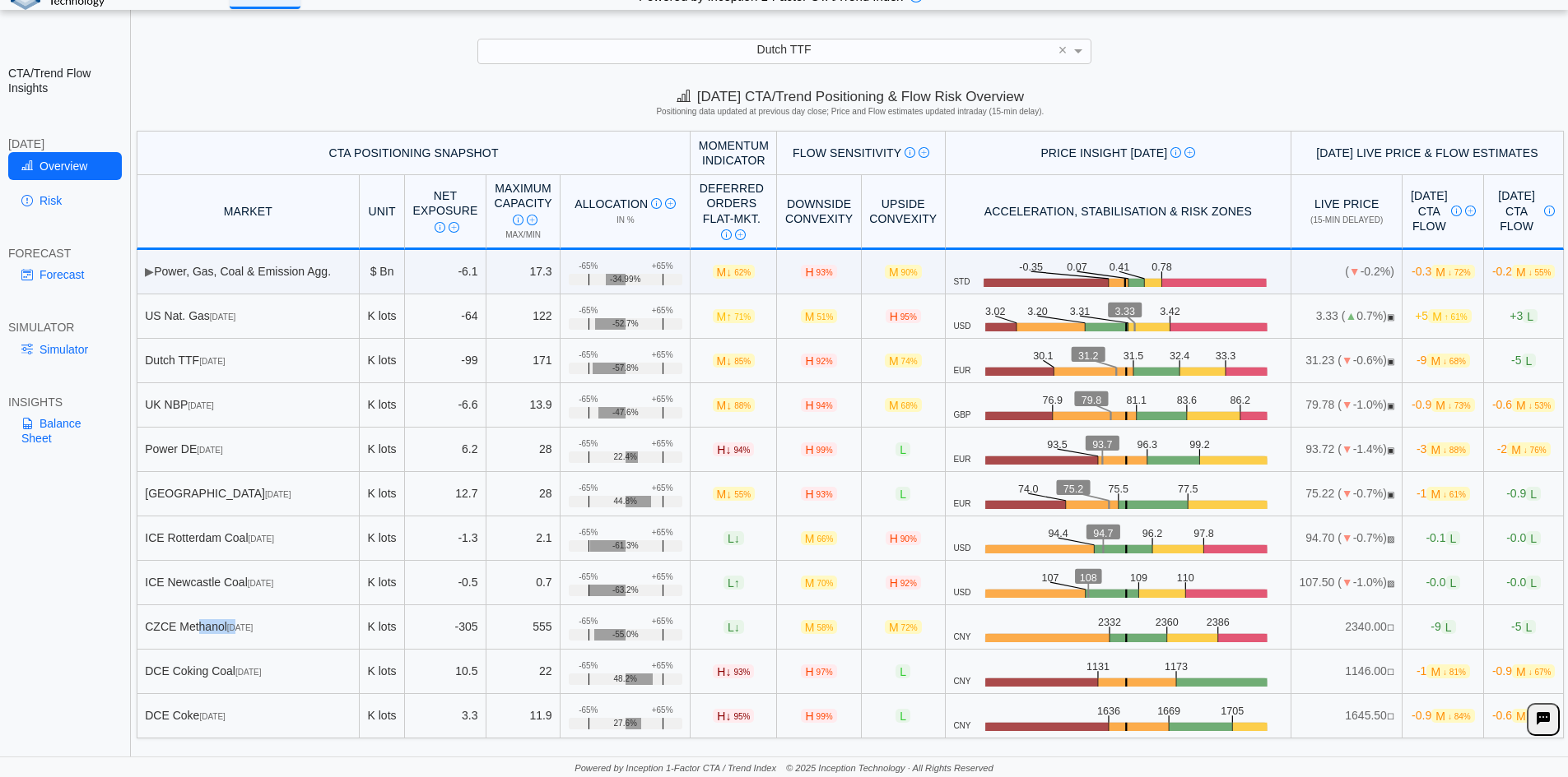
drag, startPoint x: 170, startPoint y: 631, endPoint x: 262, endPoint y: 631, distance: 92.0
click at [262, 631] on div "CZCE Methanol Jan 26" at bounding box center [248, 626] width 206 height 14
copy div "CZCE Methanol J"
drag, startPoint x: 169, startPoint y: 666, endPoint x: 259, endPoint y: 673, distance: 90.3
click at [259, 673] on div "DCE Coking Coal Jan 26" at bounding box center [248, 670] width 206 height 14
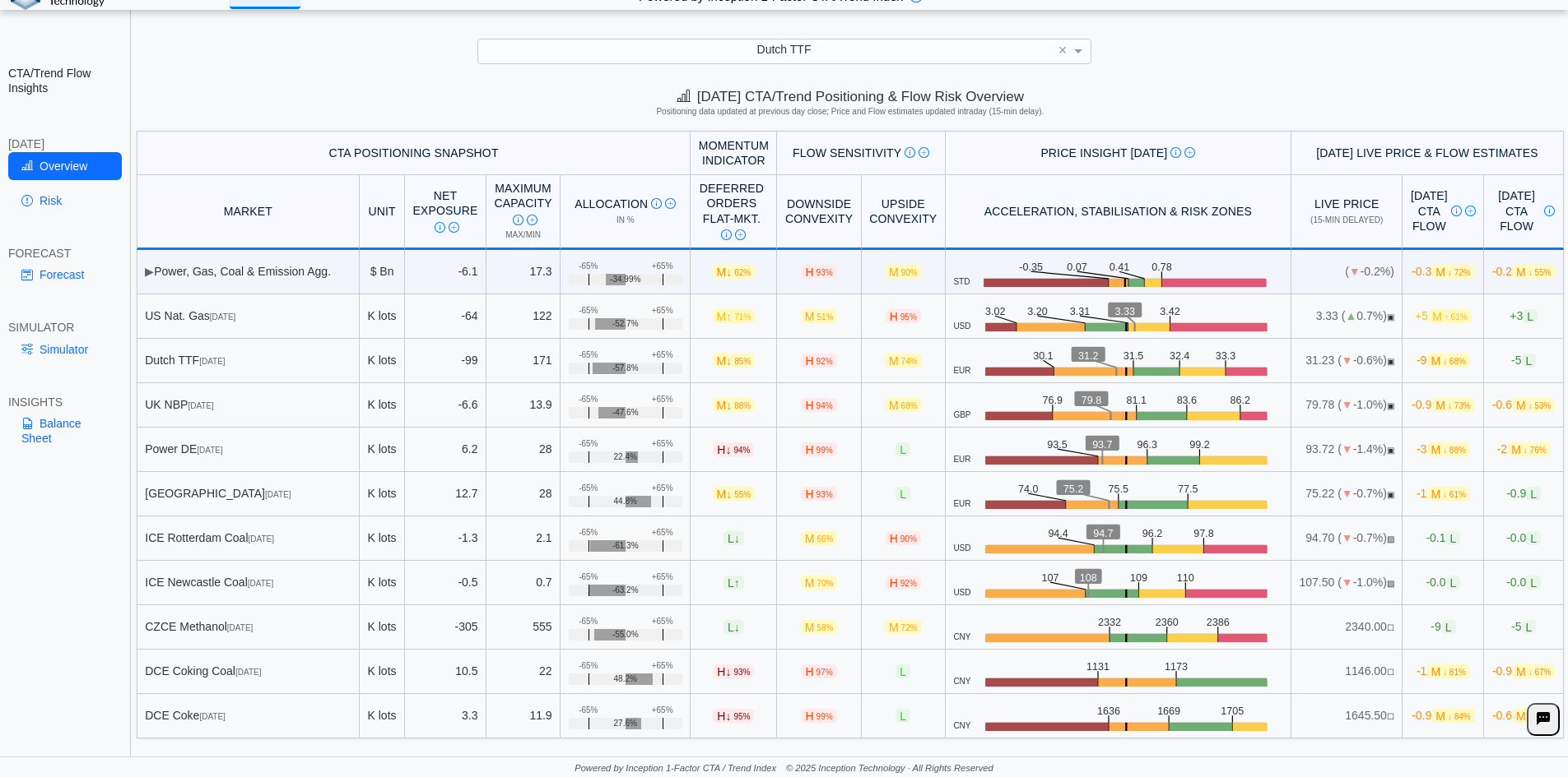
click at [1387, 675] on span "☐" at bounding box center [1391, 672] width 8 height 9
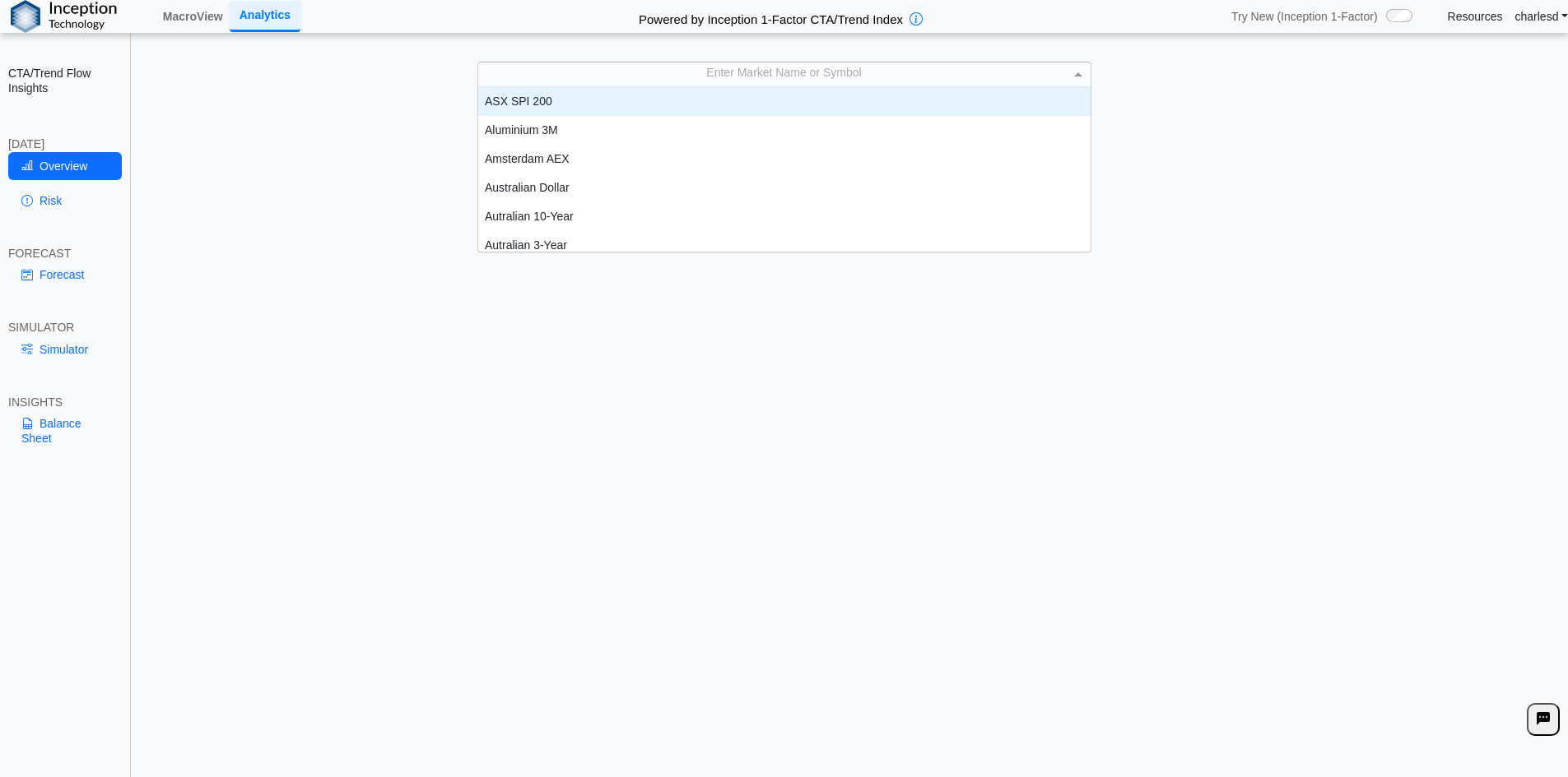
click at [769, 76] on div "Enter Market Name or Symbol" at bounding box center [784, 74] width 613 height 23
type input "***"
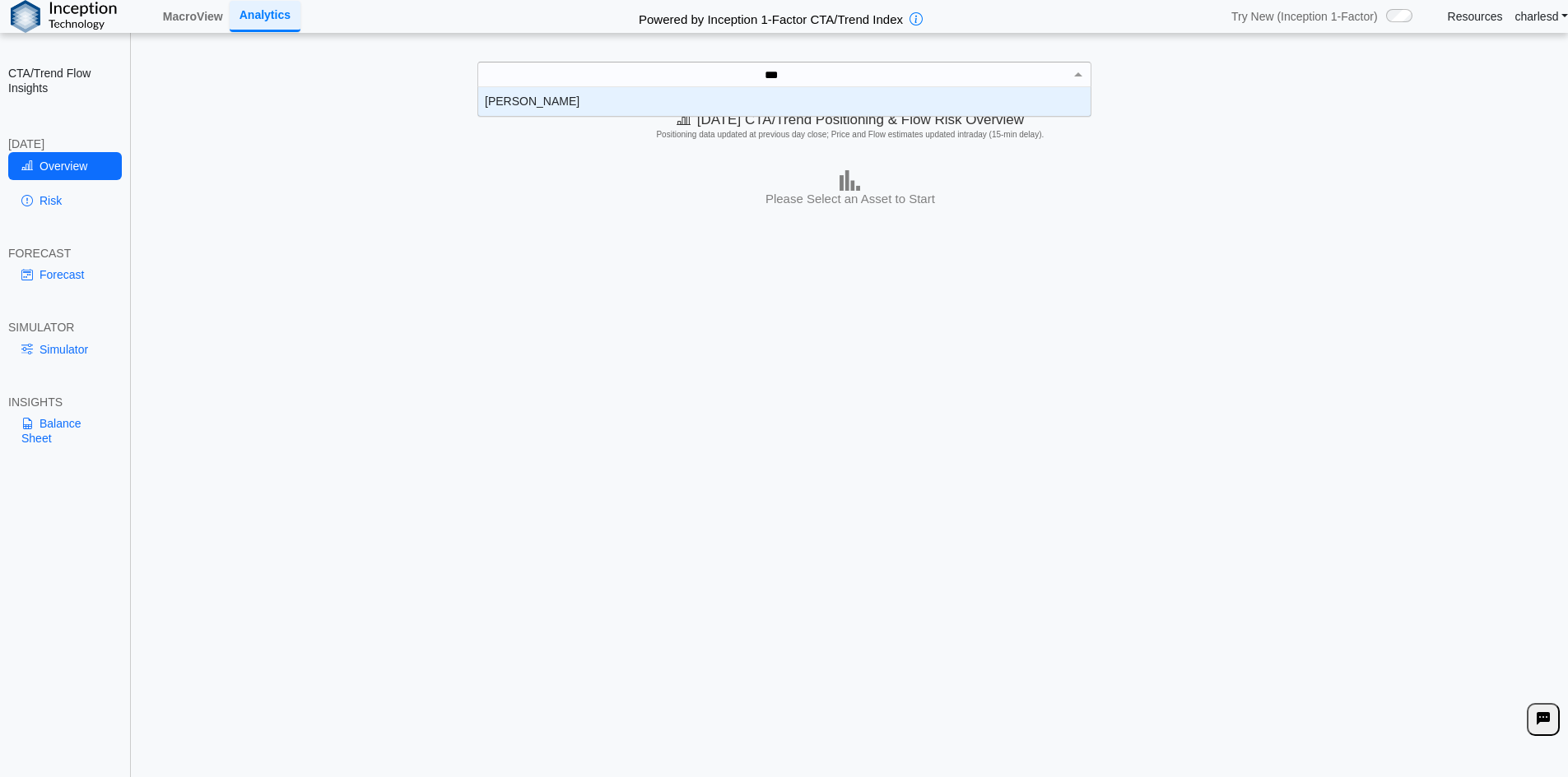
scroll to position [16, 600]
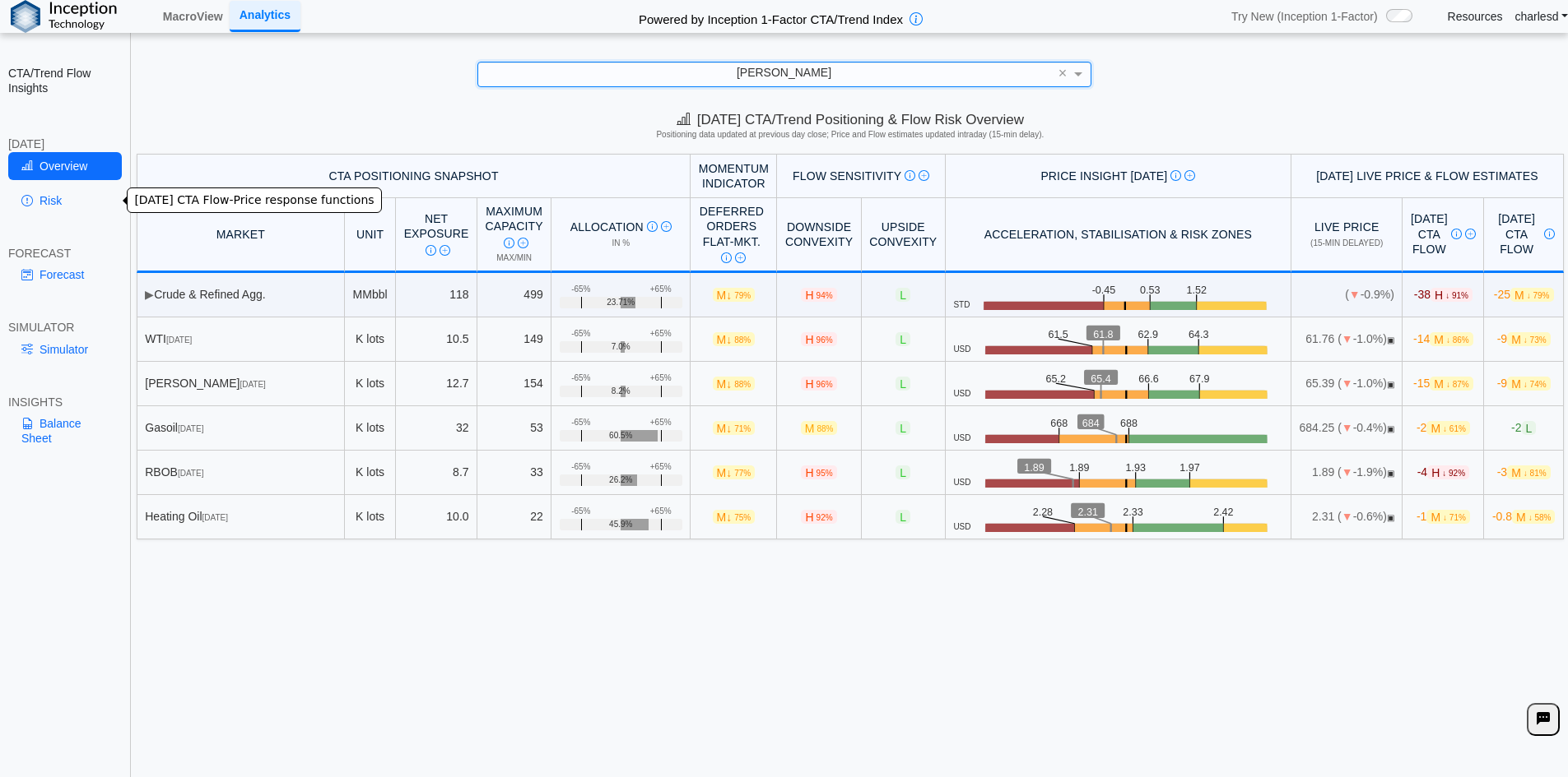
click at [50, 192] on link "Risk" at bounding box center [65, 200] width 114 height 28
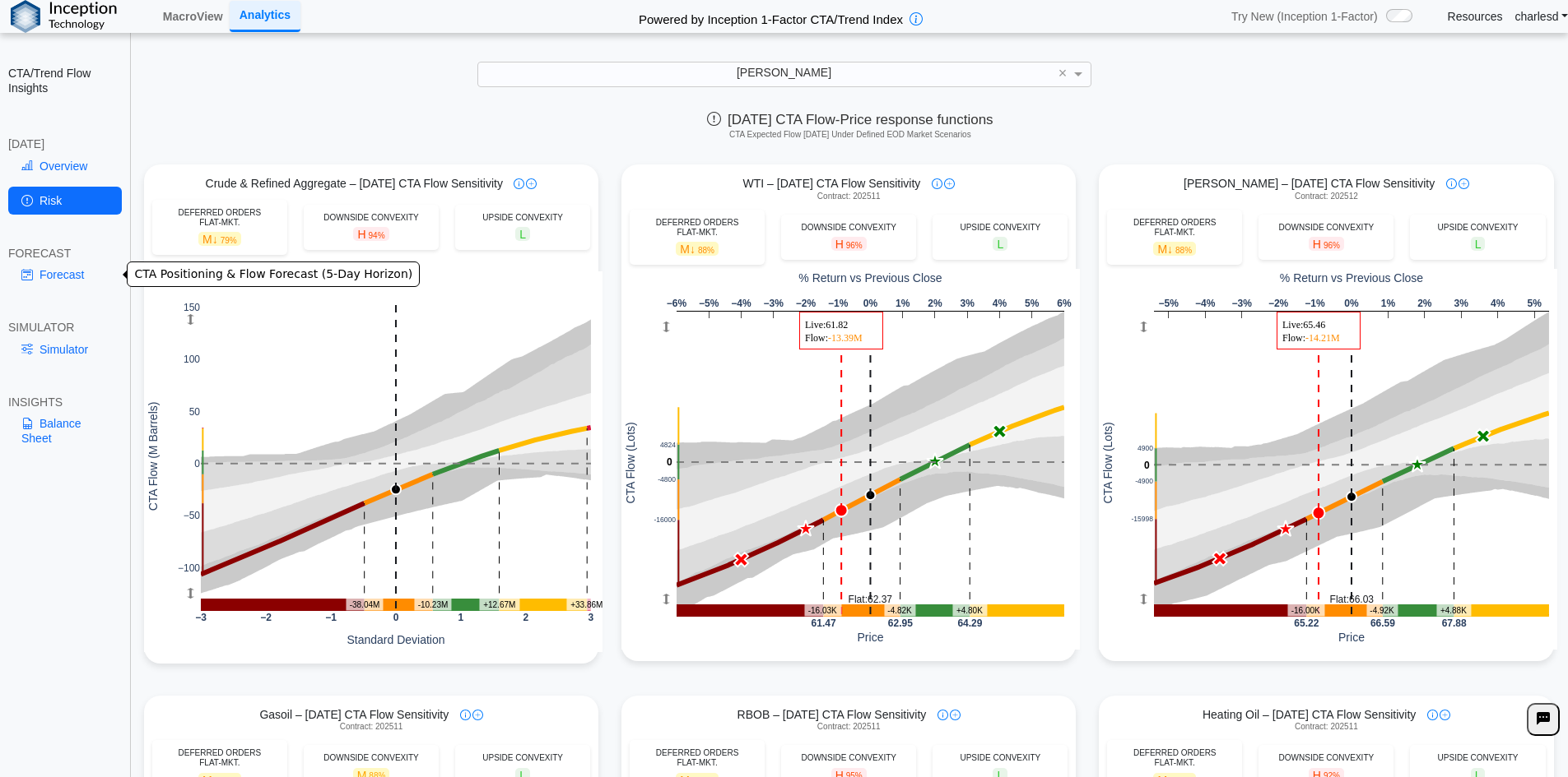
click at [83, 279] on link "Forecast" at bounding box center [65, 274] width 114 height 28
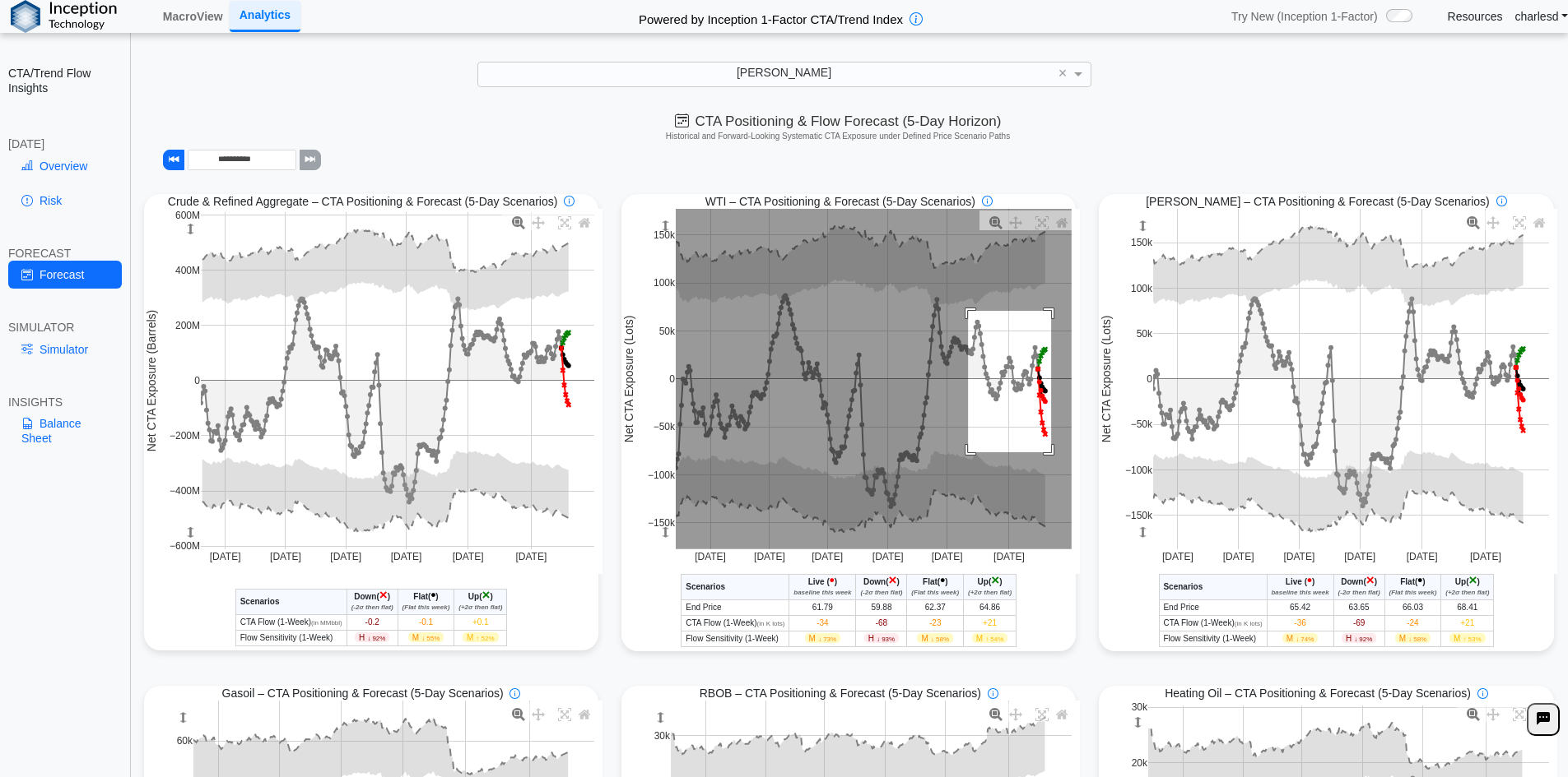
drag, startPoint x: 962, startPoint y: 313, endPoint x: 1044, endPoint y: 454, distance: 163.1
click at [1044, 454] on rect at bounding box center [873, 379] width 396 height 341
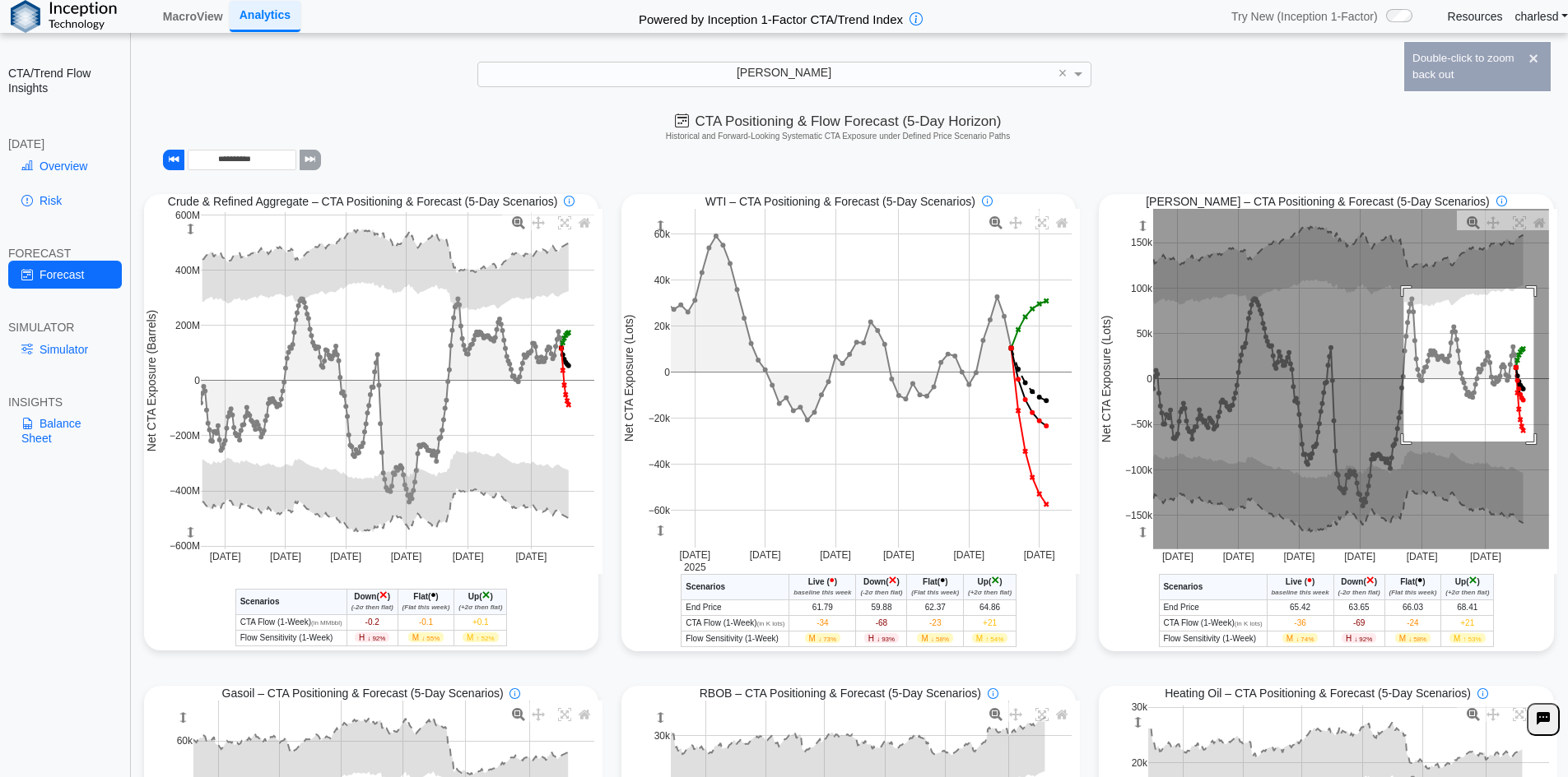
drag, startPoint x: 1395, startPoint y: 291, endPoint x: 1525, endPoint y: 444, distance: 200.8
click at [1525, 444] on rect at bounding box center [1350, 379] width 396 height 341
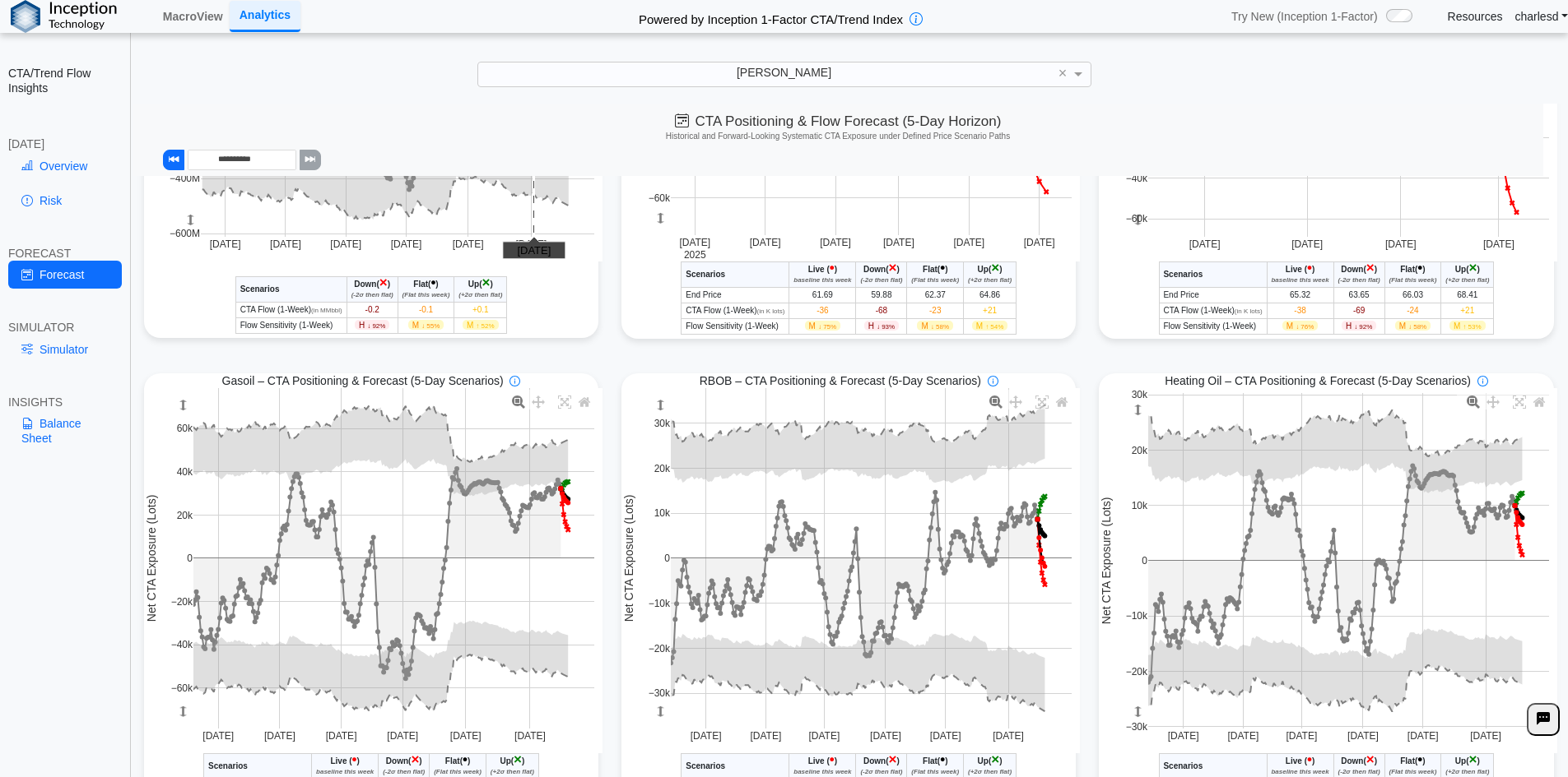
scroll to position [403, 0]
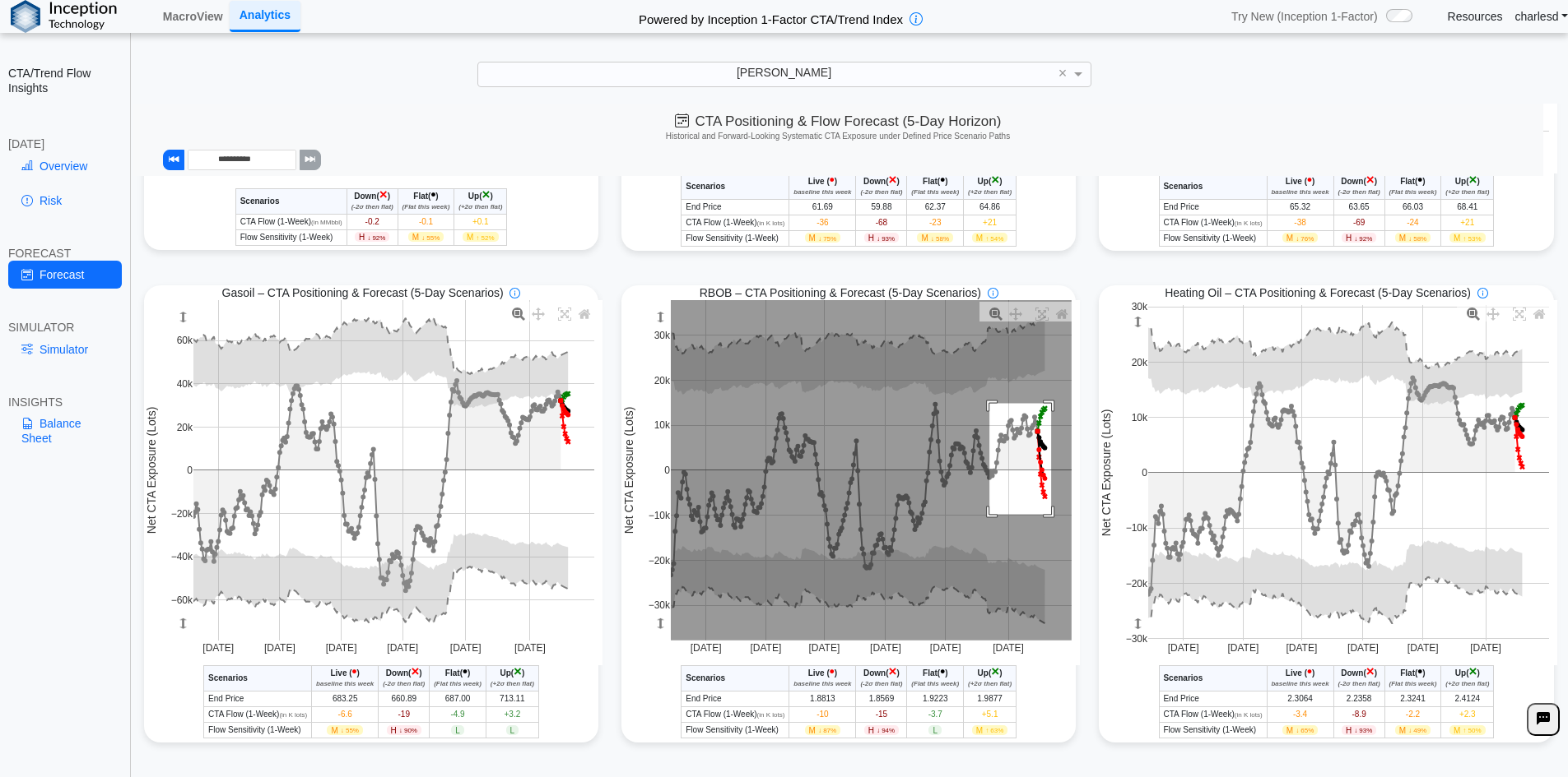
drag, startPoint x: 983, startPoint y: 403, endPoint x: 1045, endPoint y: 515, distance: 128.0
click at [1045, 515] on rect at bounding box center [871, 471] width 401 height 341
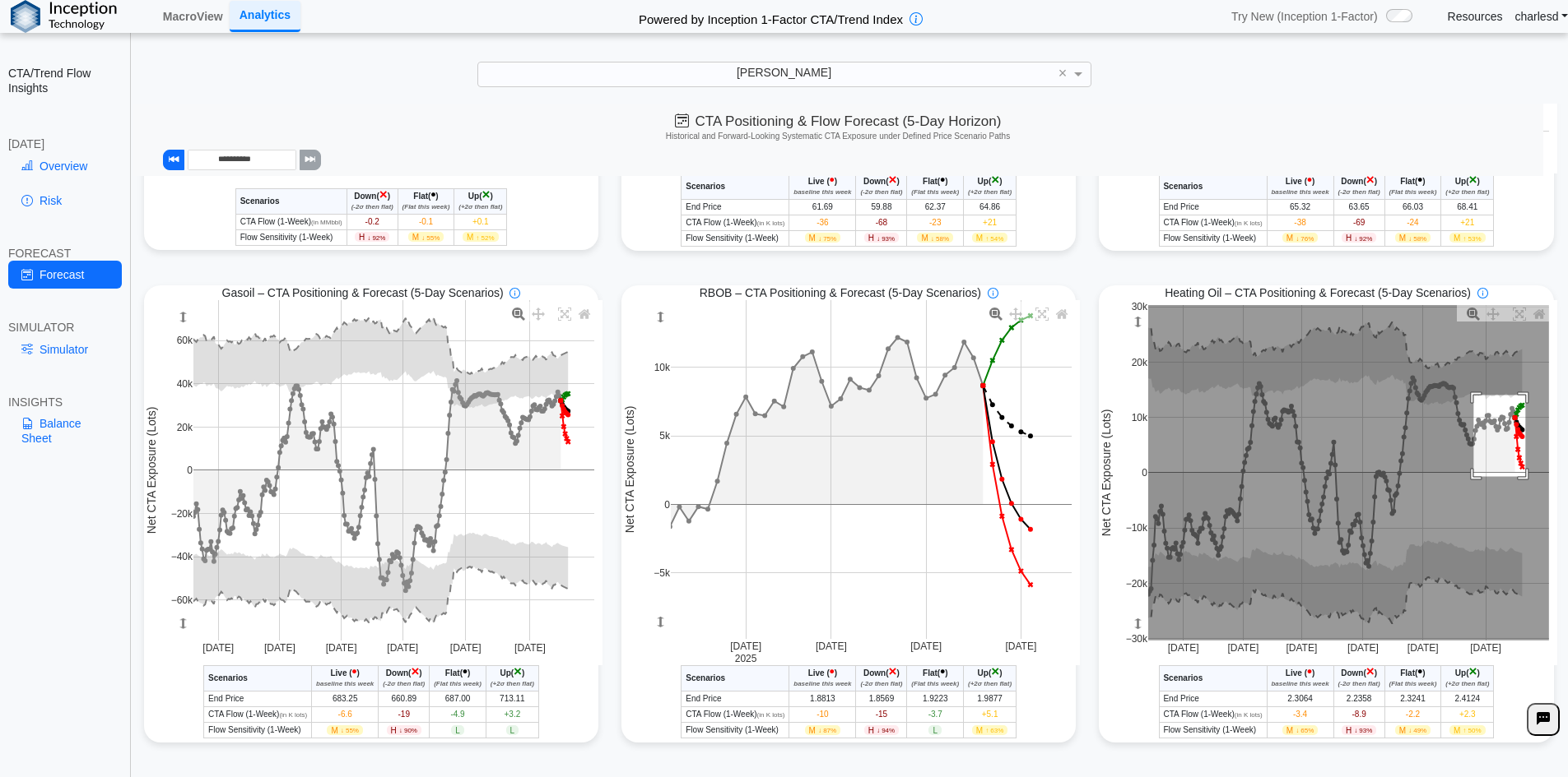
drag, startPoint x: 1465, startPoint y: 396, endPoint x: 1517, endPoint y: 478, distance: 97.1
click at [1517, 478] on rect at bounding box center [1348, 473] width 401 height 336
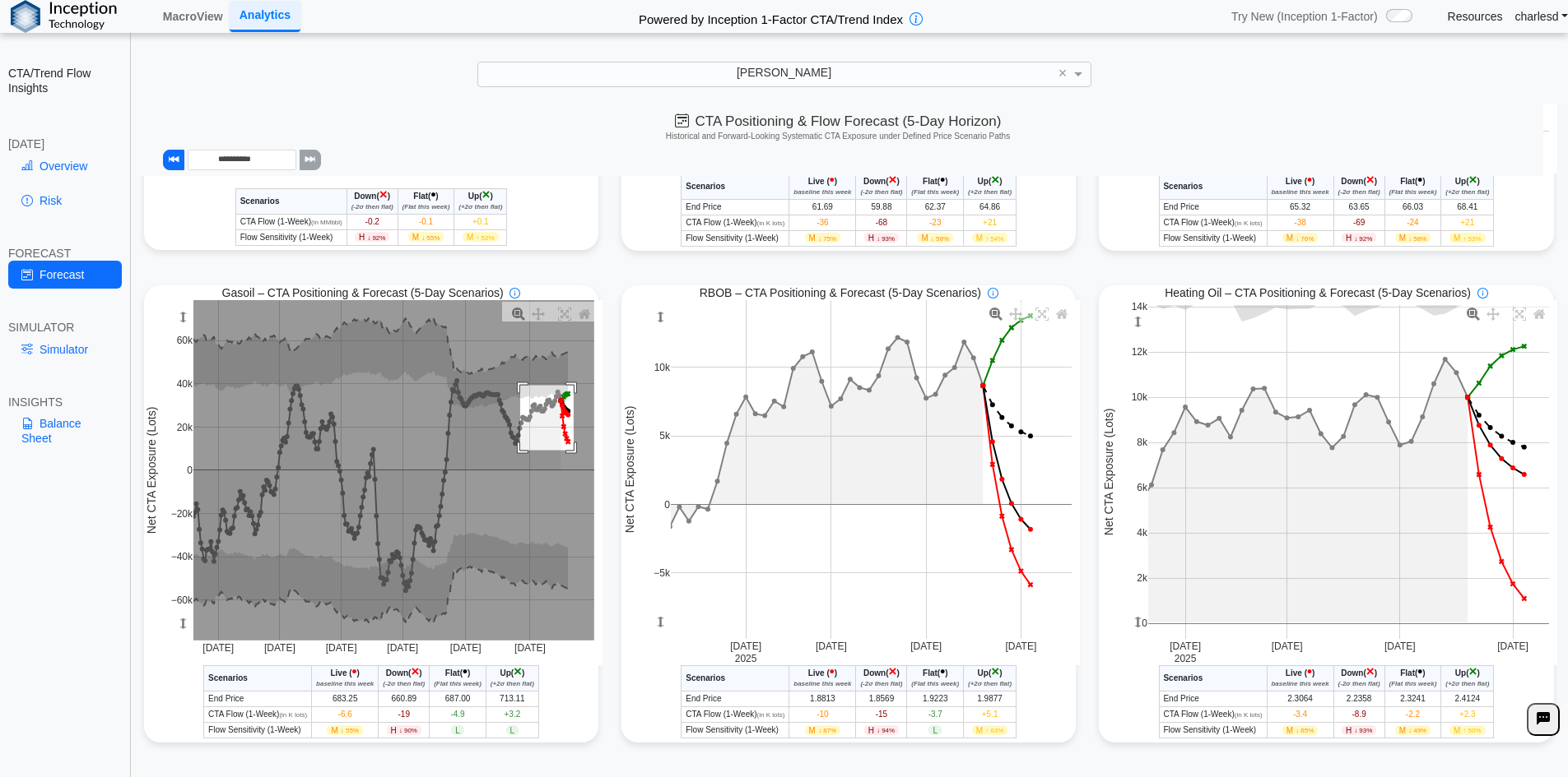
drag, startPoint x: 517, startPoint y: 386, endPoint x: 570, endPoint y: 456, distance: 87.8
click at [570, 456] on rect at bounding box center [394, 471] width 401 height 341
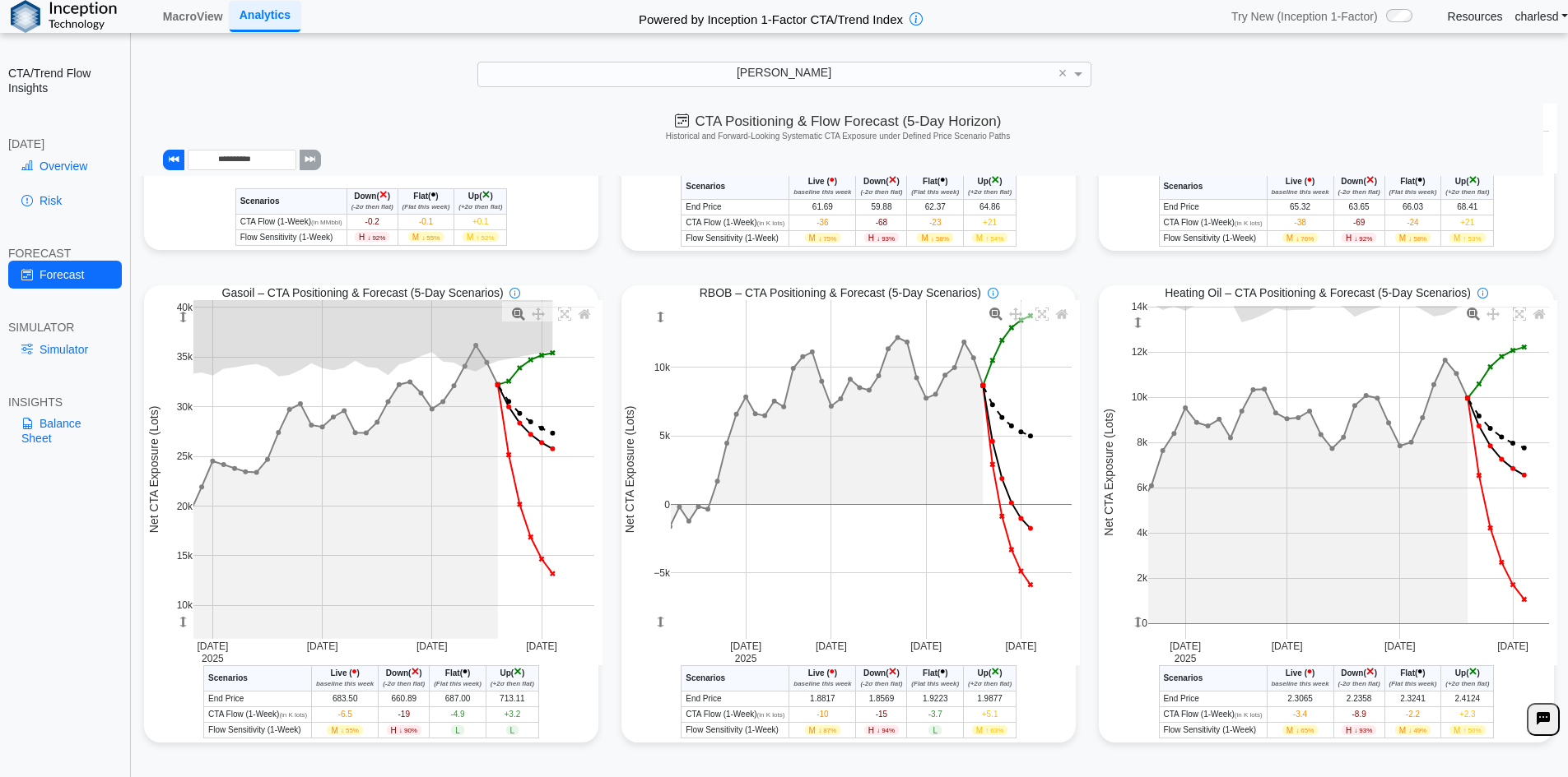
drag, startPoint x: 180, startPoint y: 324, endPoint x: 181, endPoint y: 338, distance: 14.0
click at [181, 338] on g at bounding box center [393, 470] width 434 height 373
click at [727, 91] on div "**********" at bounding box center [784, 400] width 1568 height 800
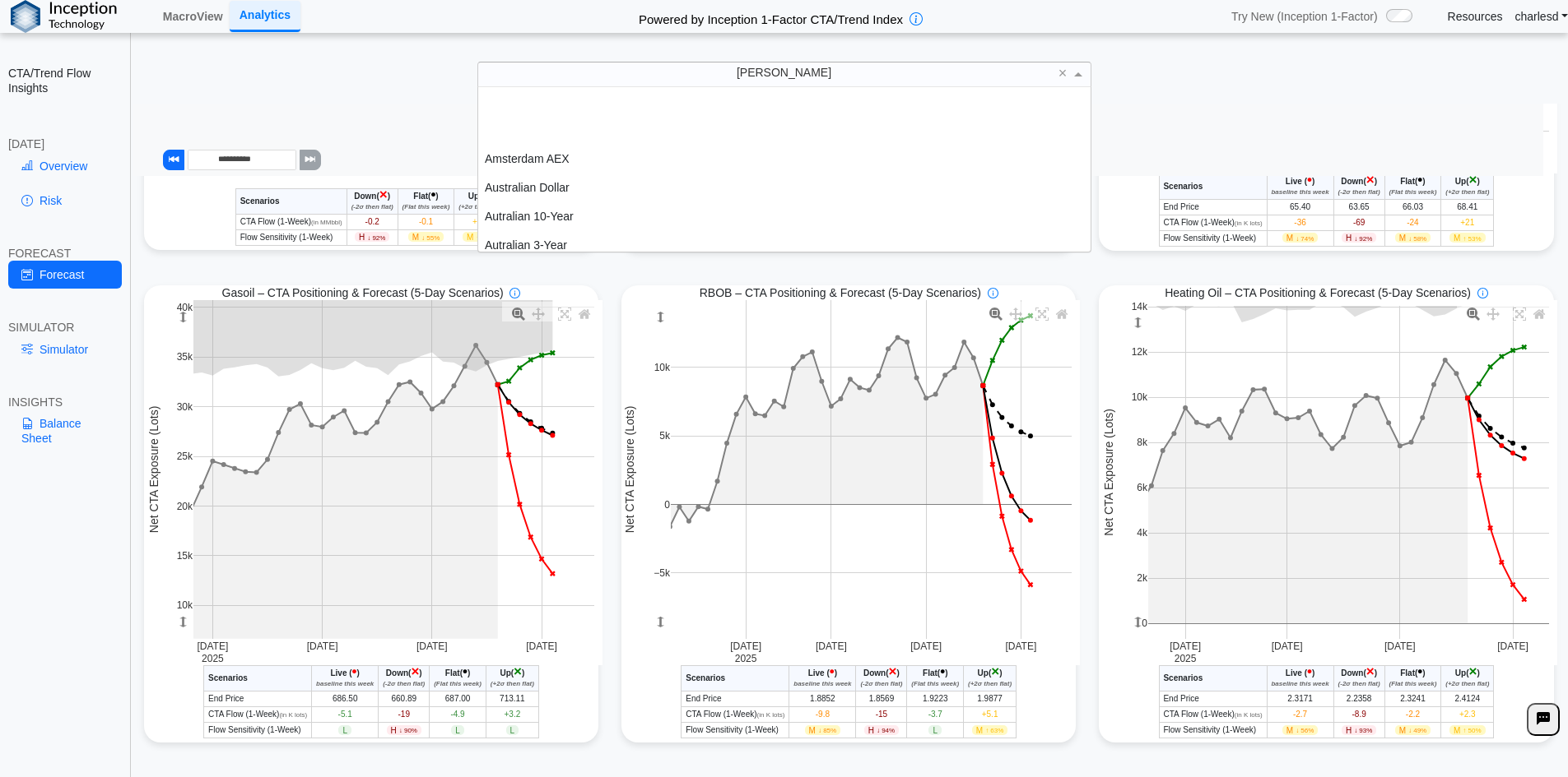
click at [727, 83] on div "Brent" at bounding box center [784, 74] width 613 height 23
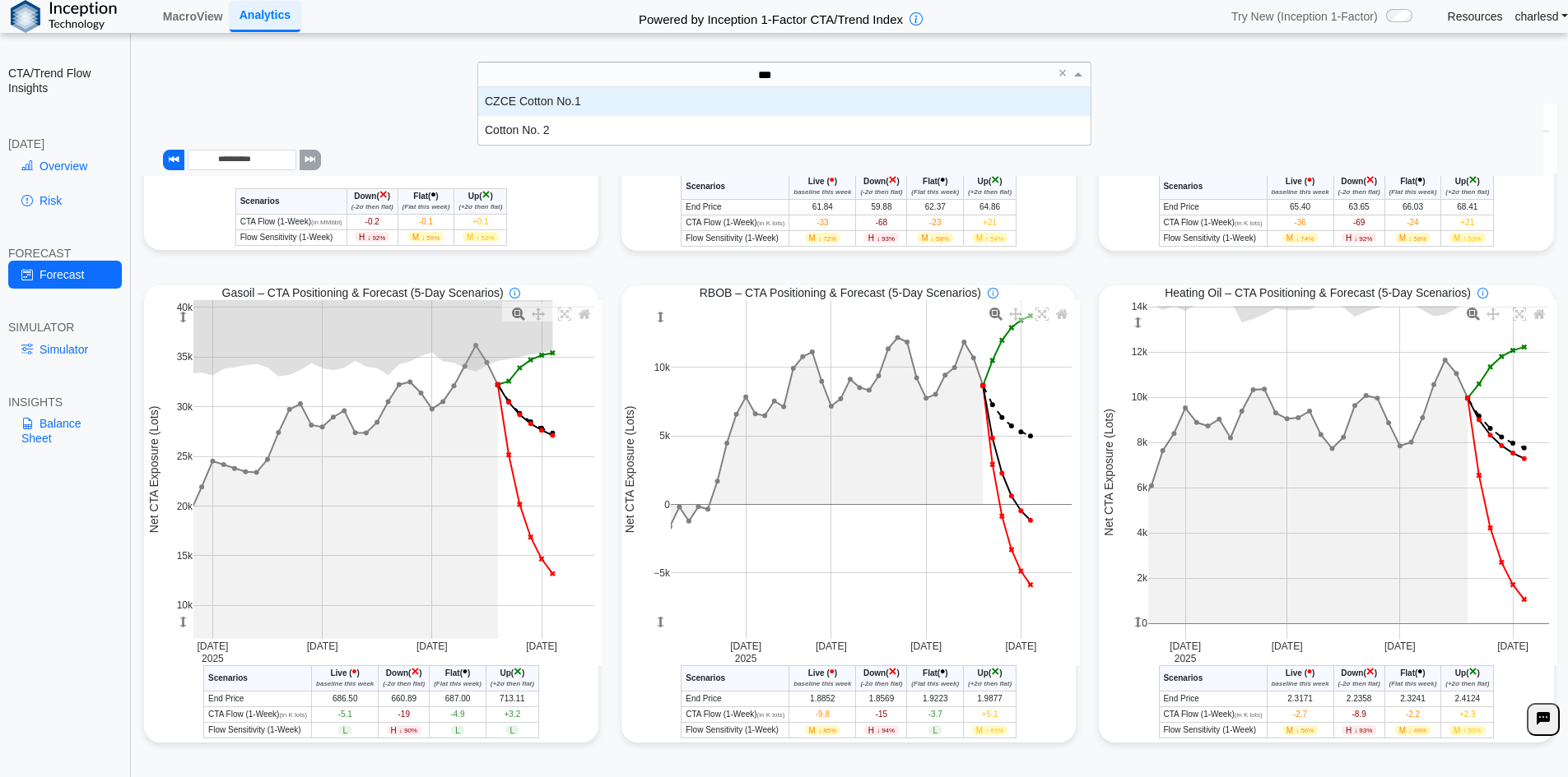
scroll to position [45, 600]
type input "****"
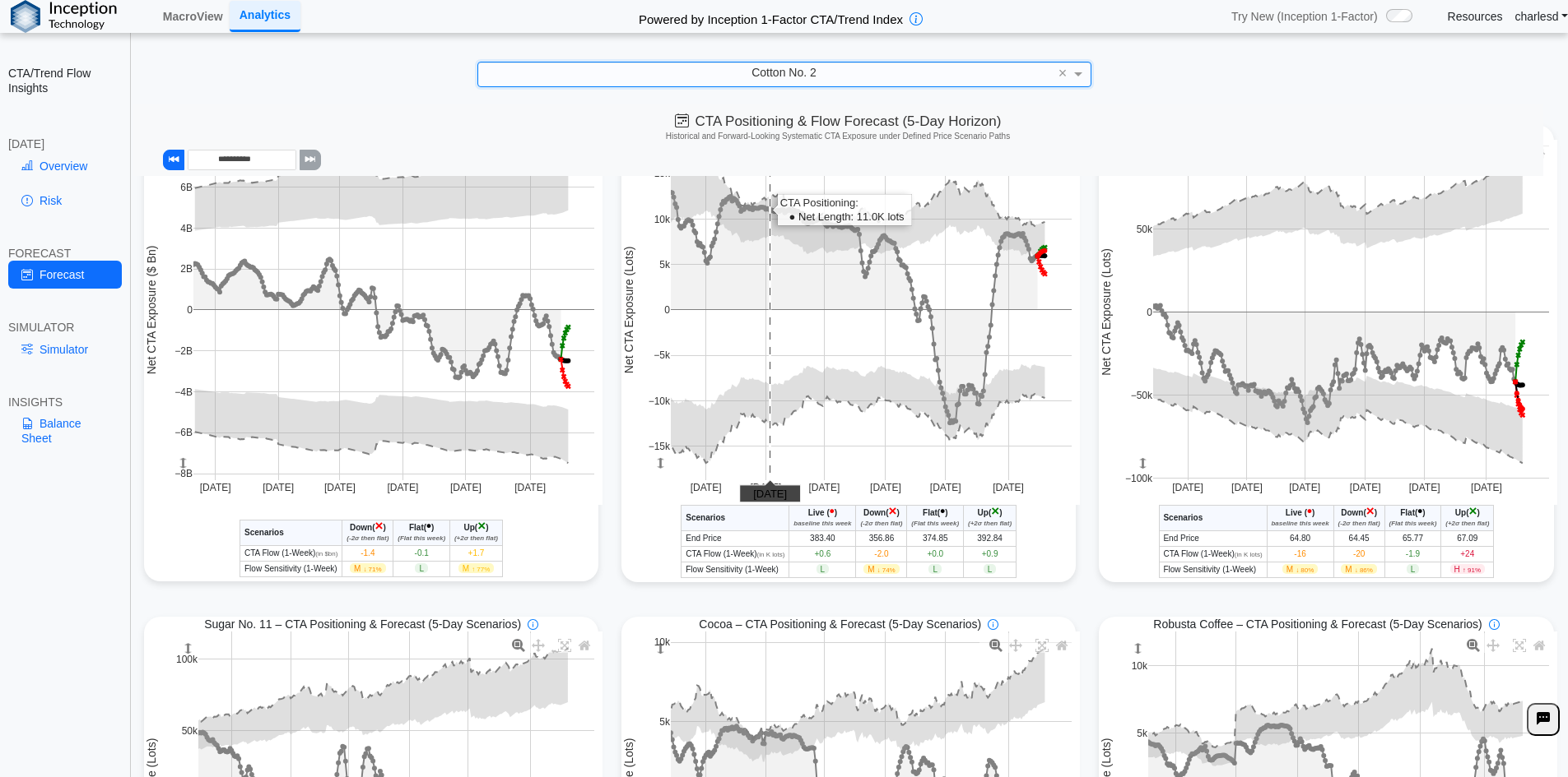
scroll to position [0, 0]
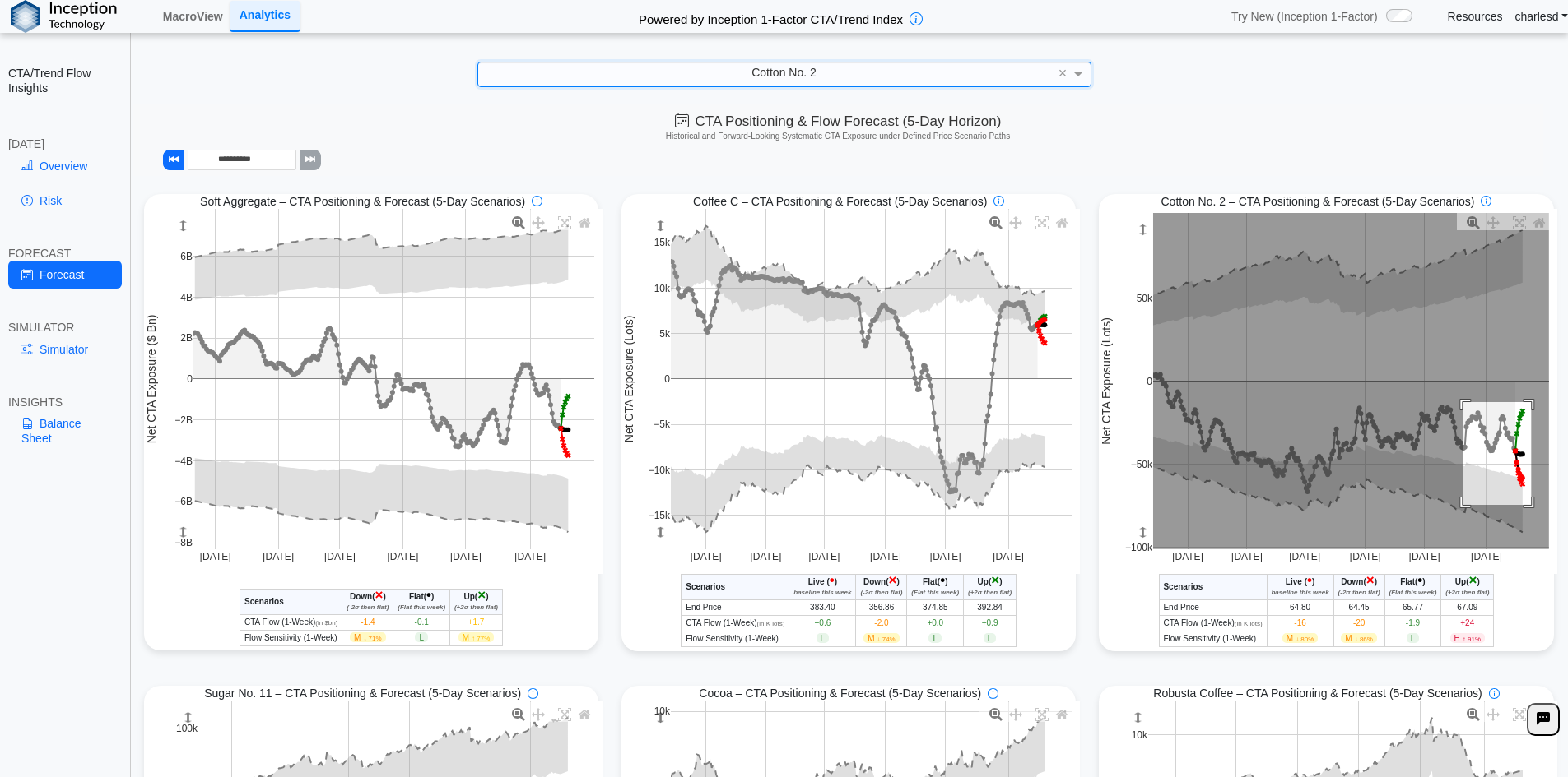
drag, startPoint x: 1454, startPoint y: 403, endPoint x: 1523, endPoint y: 506, distance: 124.0
click at [1523, 506] on rect at bounding box center [1350, 380] width 396 height 336
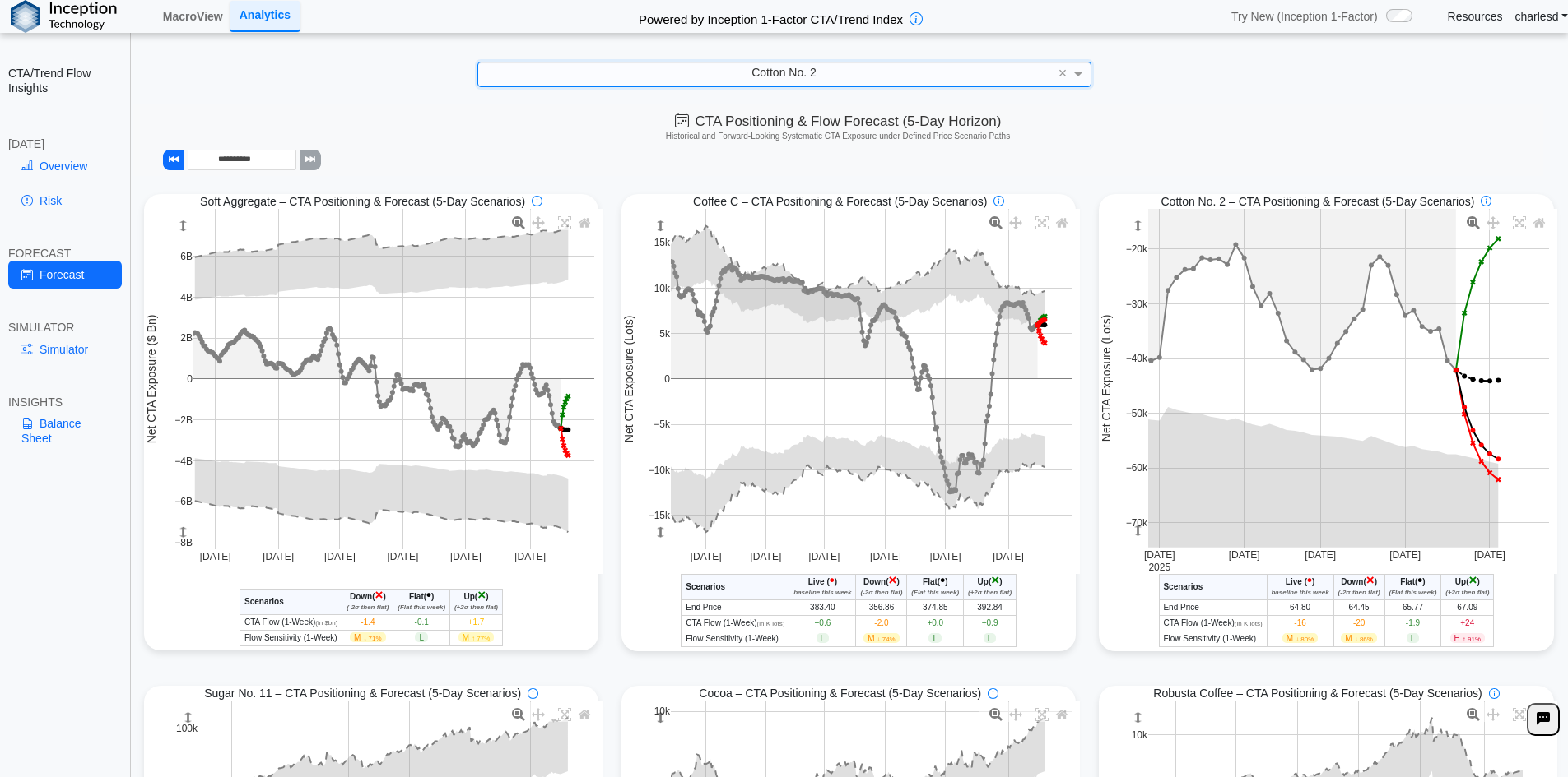
click at [71, 171] on link "Overview" at bounding box center [65, 166] width 114 height 28
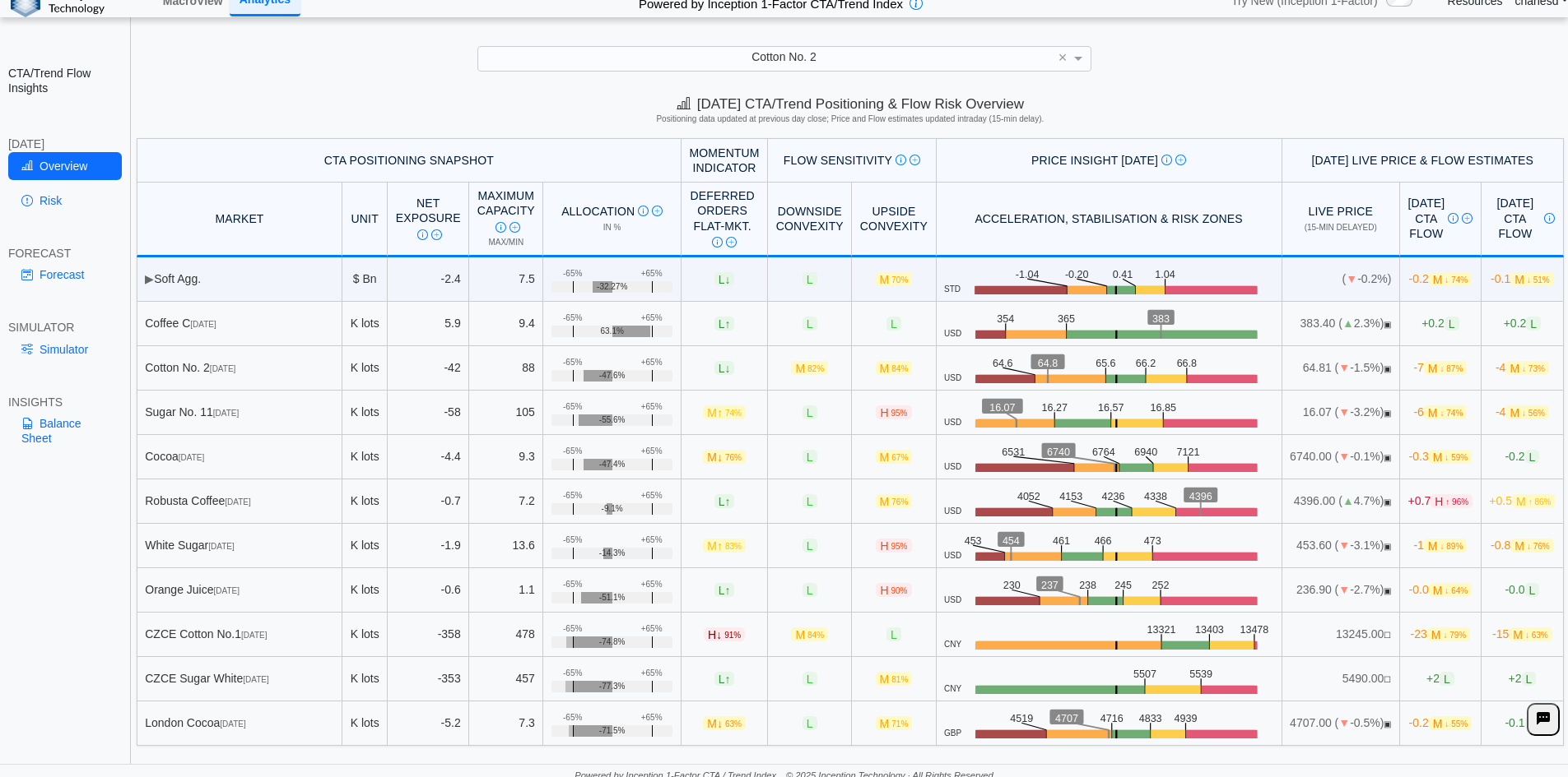
scroll to position [23, 0]
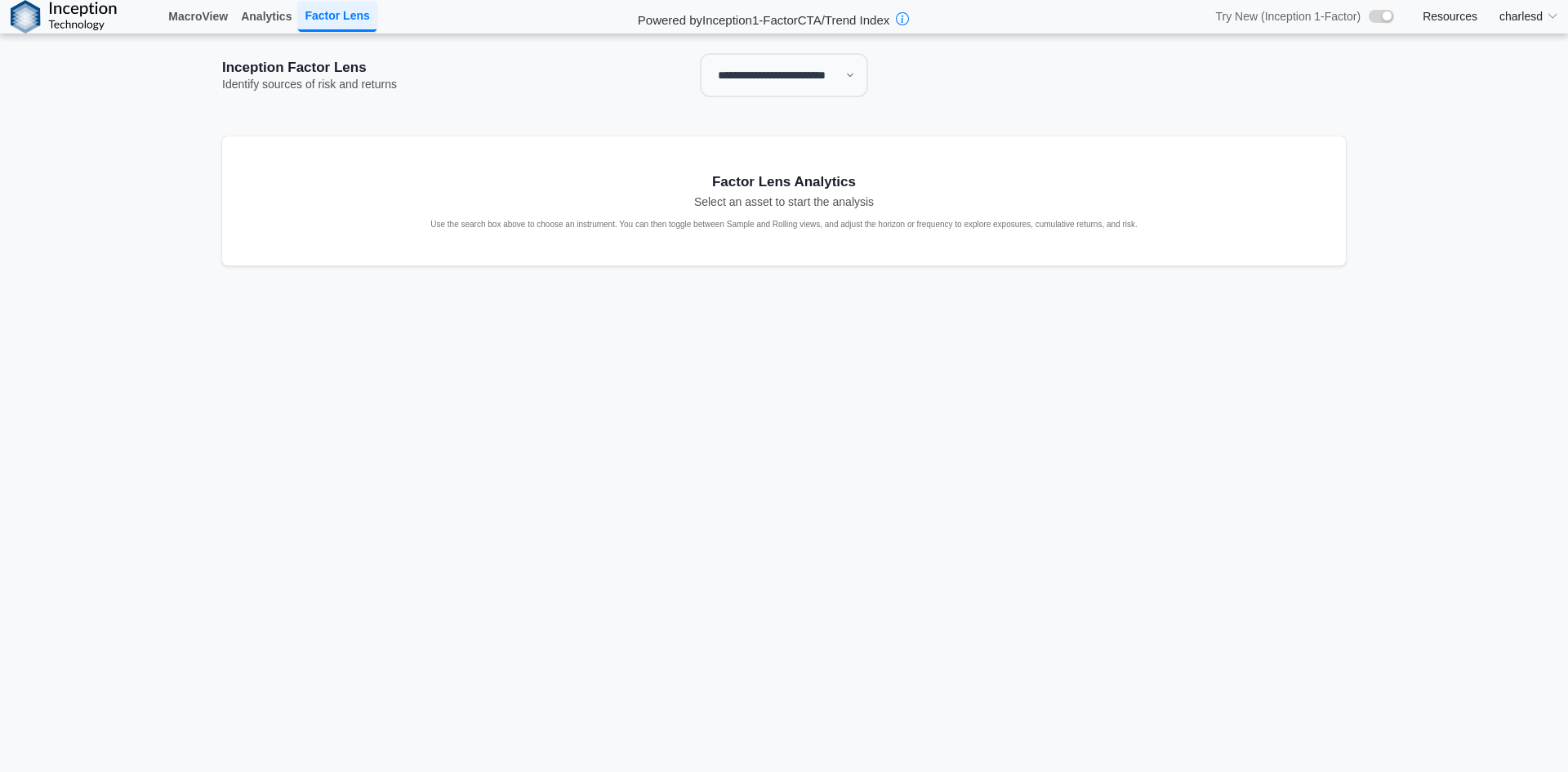
click at [850, 81] on select "**********" at bounding box center [784, 76] width 168 height 44
click at [700, 54] on select "**********" at bounding box center [784, 76] width 168 height 44
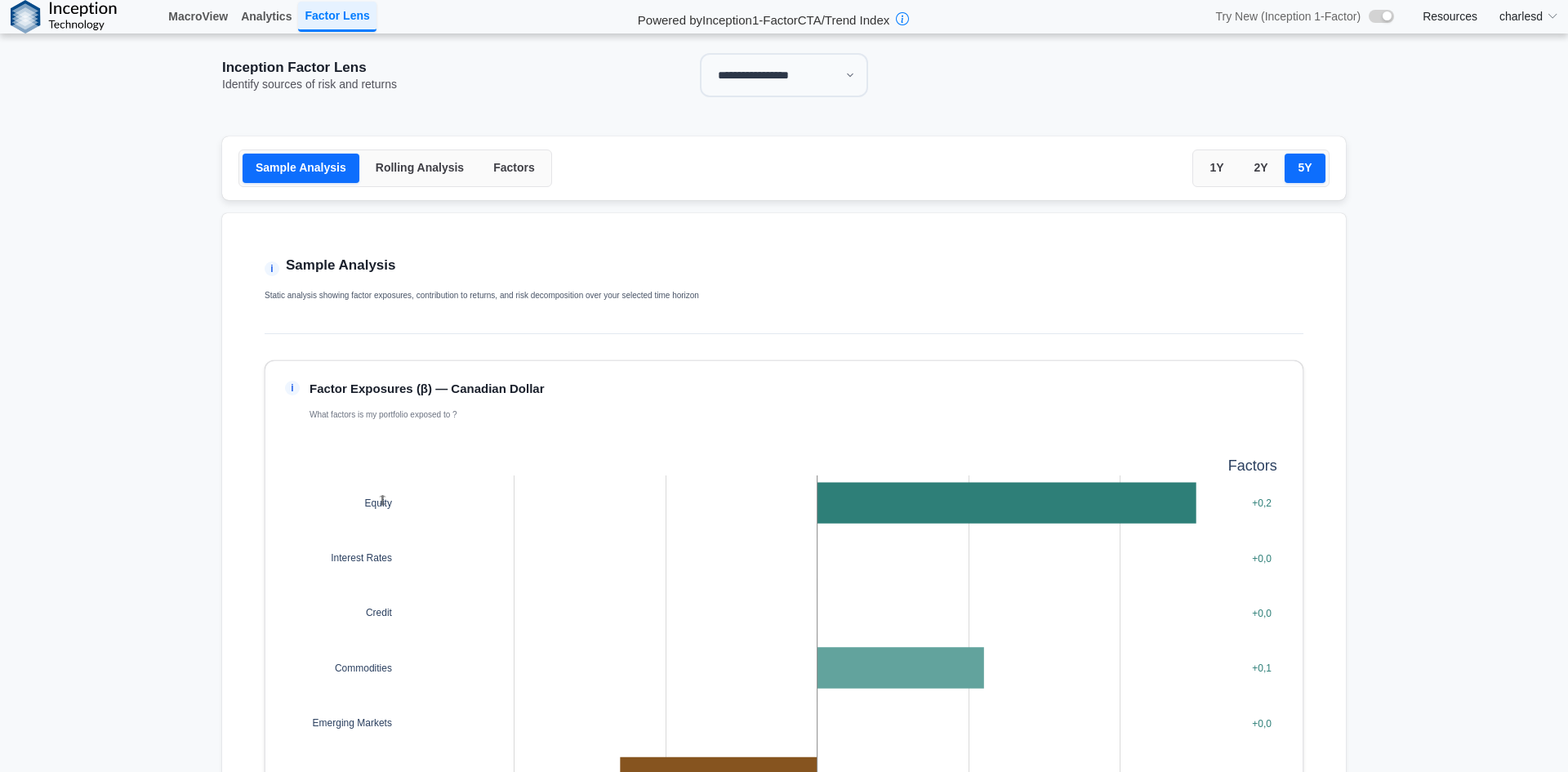
click at [506, 166] on button "Factors" at bounding box center [513, 168] width 68 height 30
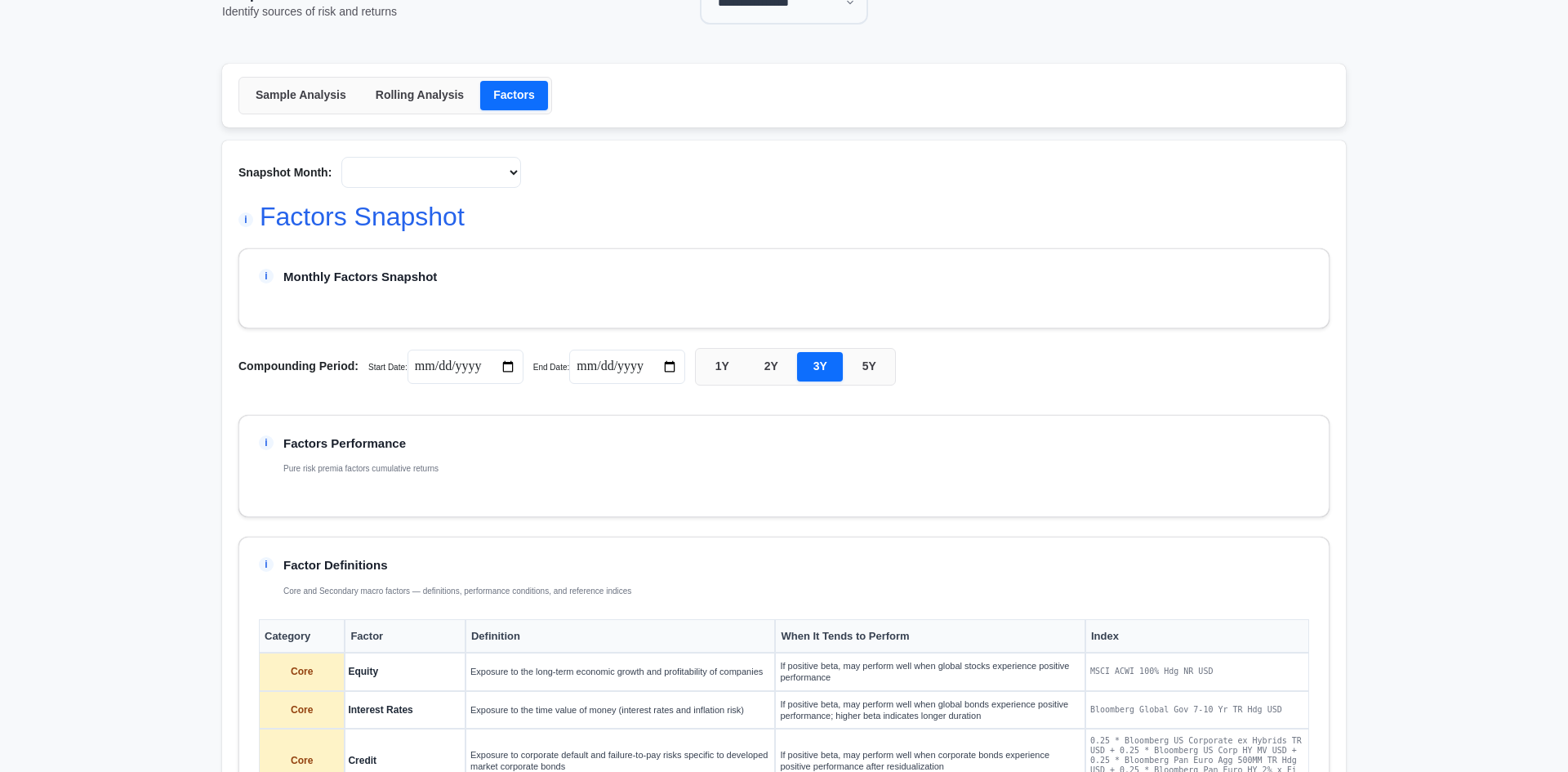
scroll to position [81, 0]
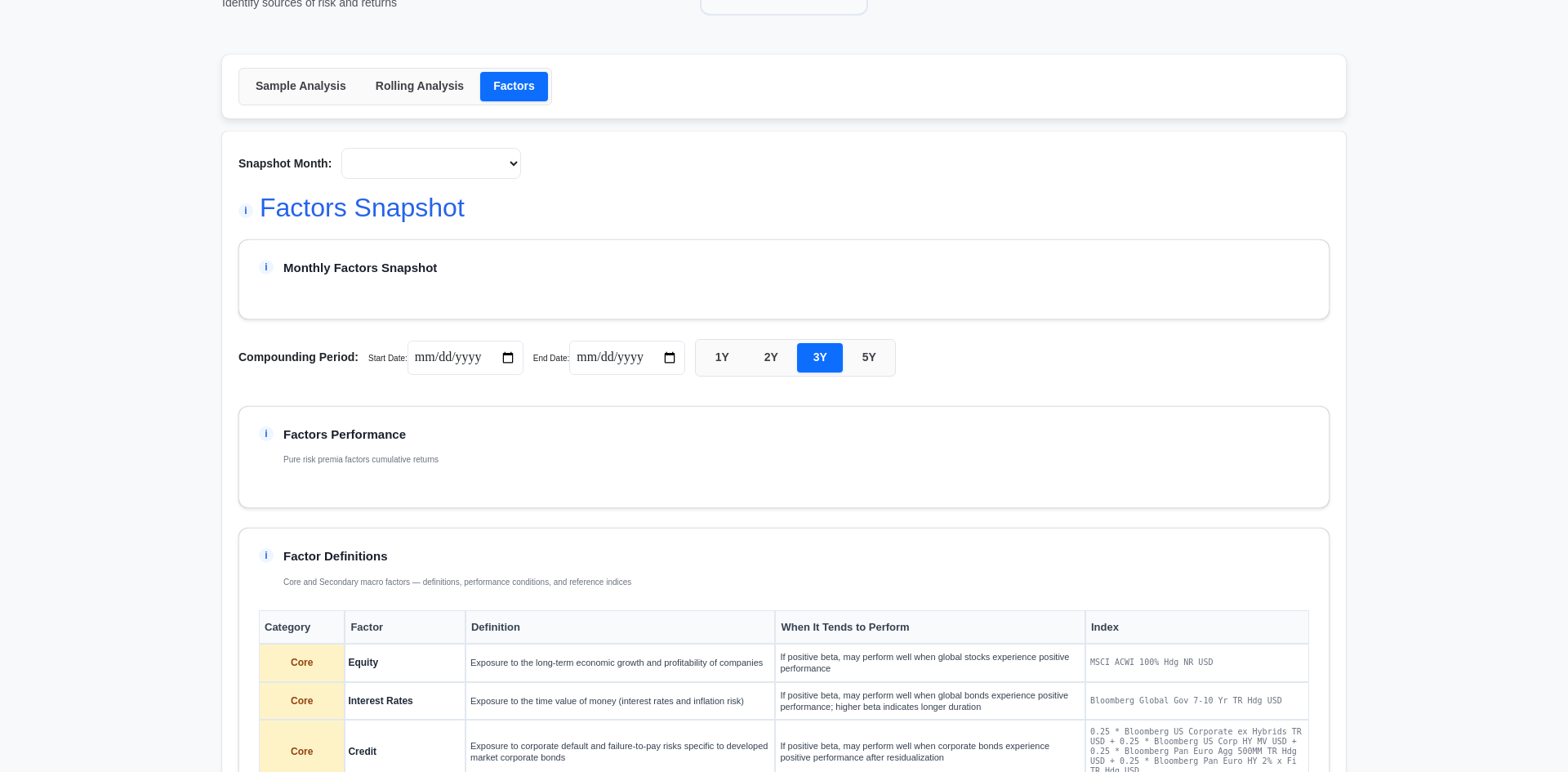
click at [445, 160] on select at bounding box center [431, 164] width 180 height 31
click at [431, 194] on h2 "Factors Snapshot" at bounding box center [362, 208] width 205 height 31
click at [435, 165] on select at bounding box center [431, 164] width 180 height 31
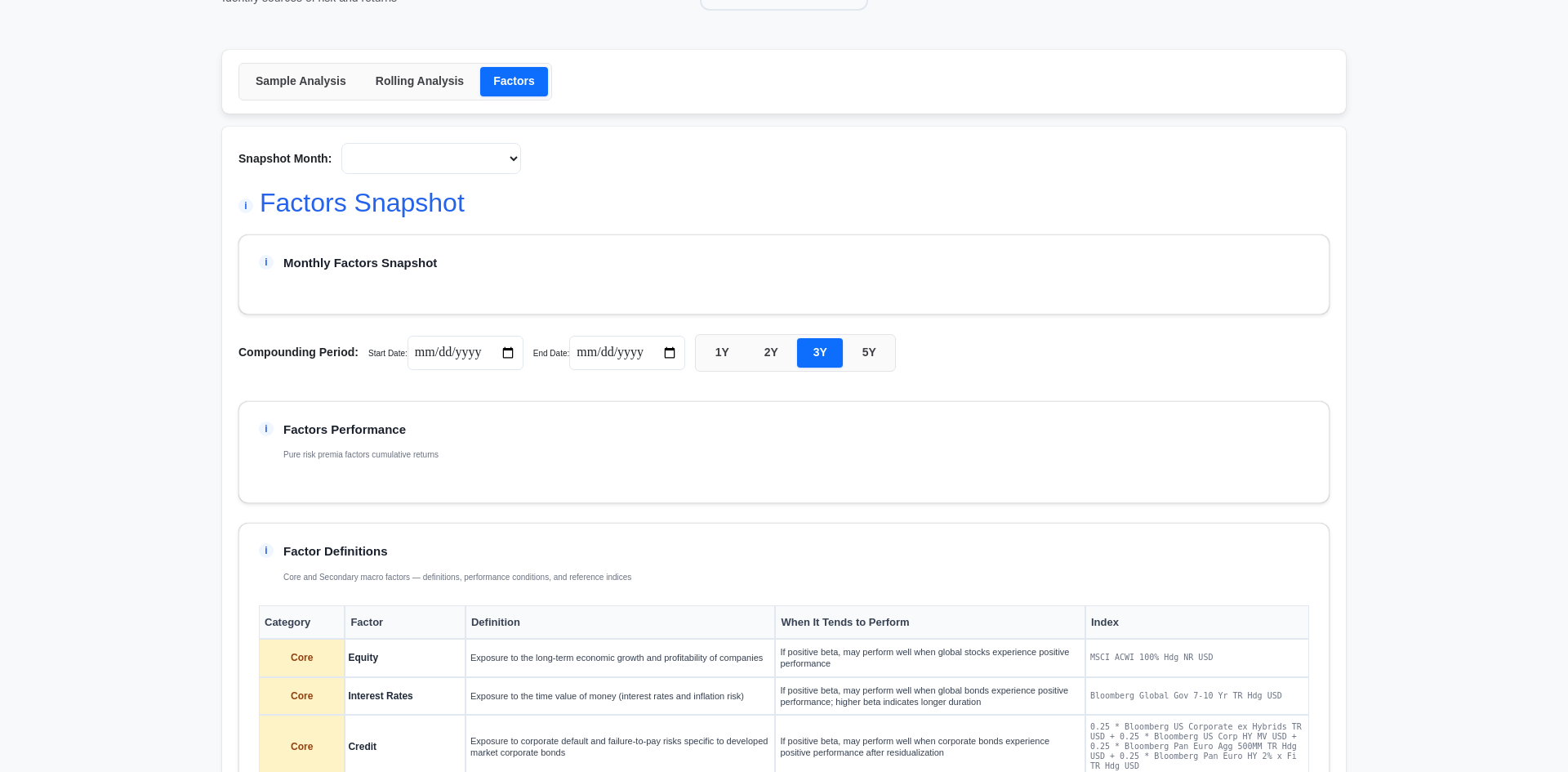
scroll to position [0, 0]
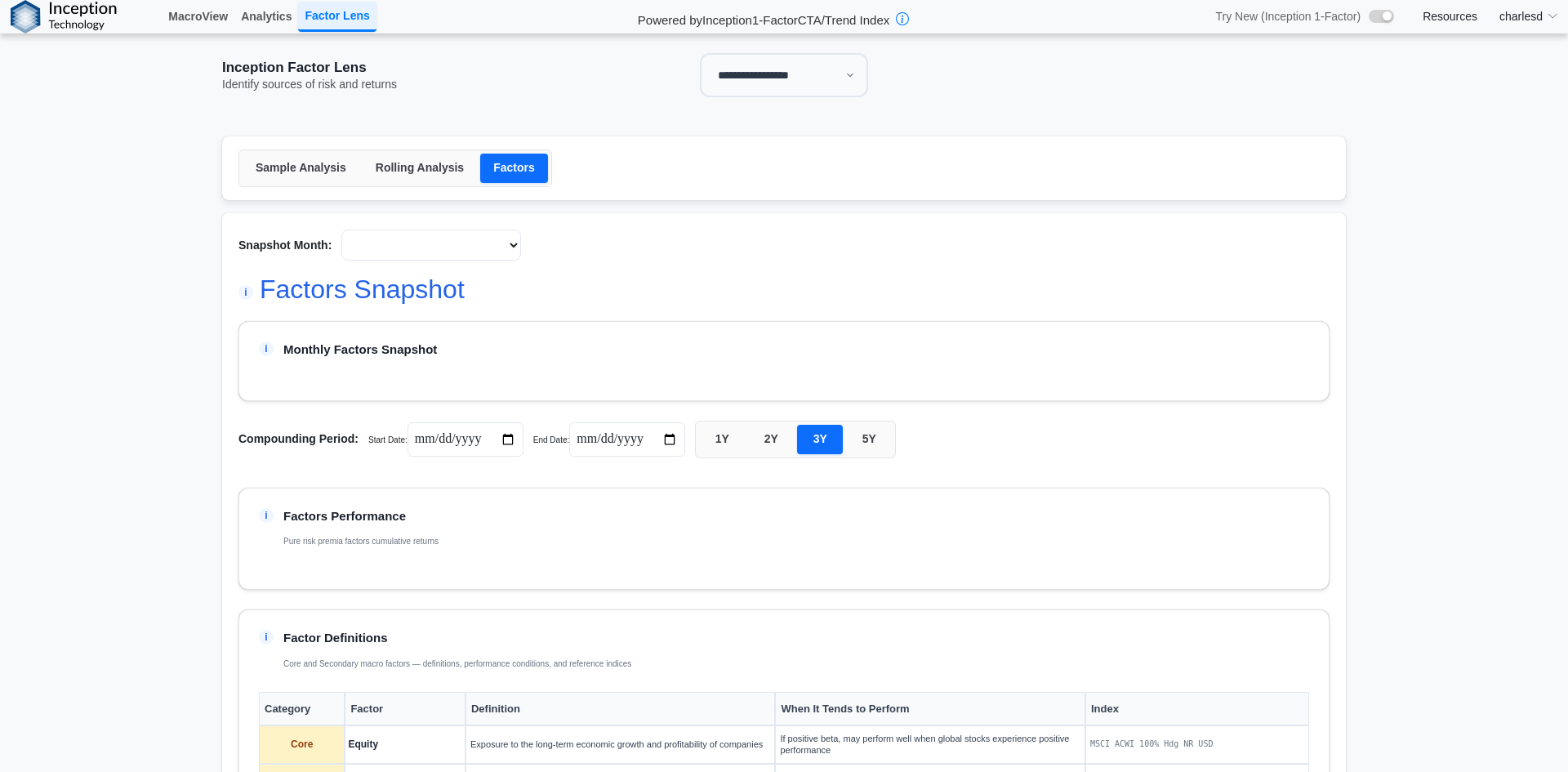
click at [791, 81] on select "**********" at bounding box center [784, 76] width 168 height 44
select select "****"
click at [700, 54] on select "**********" at bounding box center [784, 76] width 168 height 44
click at [485, 239] on select at bounding box center [431, 245] width 180 height 31
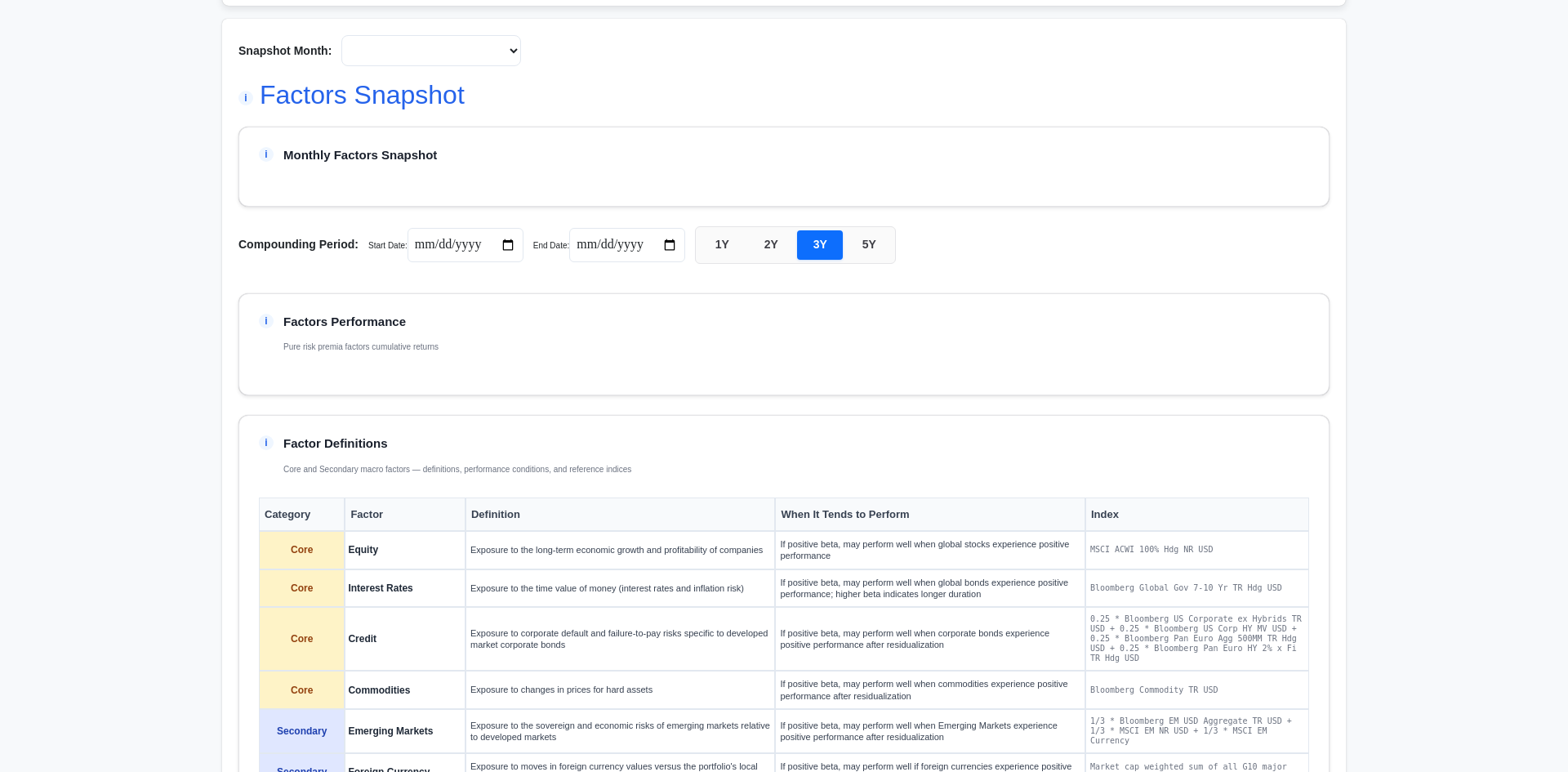
scroll to position [245, 0]
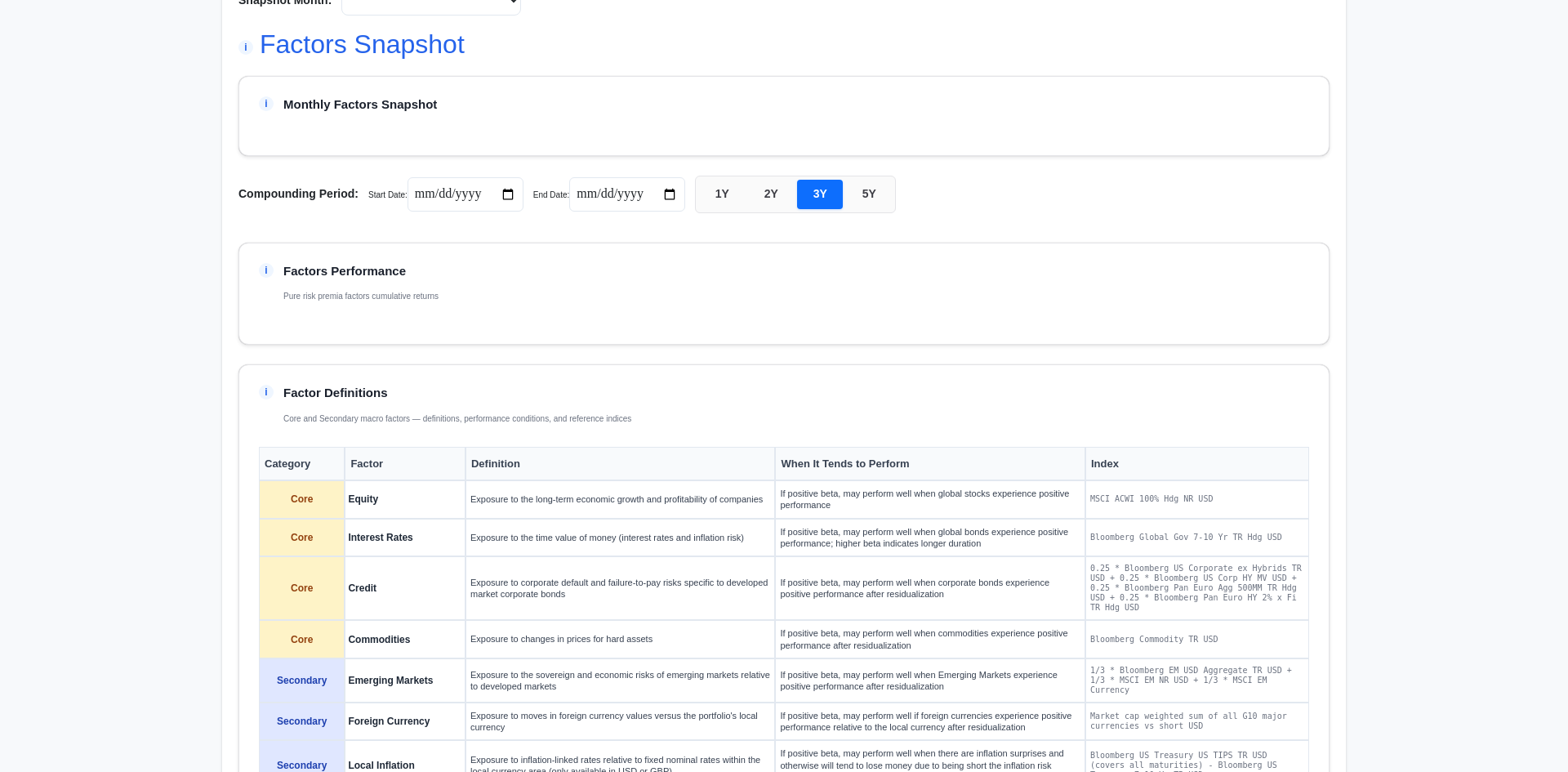
click at [727, 191] on button "1Y" at bounding box center [722, 194] width 46 height 30
click at [418, 198] on input "date" at bounding box center [465, 194] width 116 height 34
click at [521, 156] on div "i Monthly Factors Snapshot" at bounding box center [783, 116] width 1091 height 80
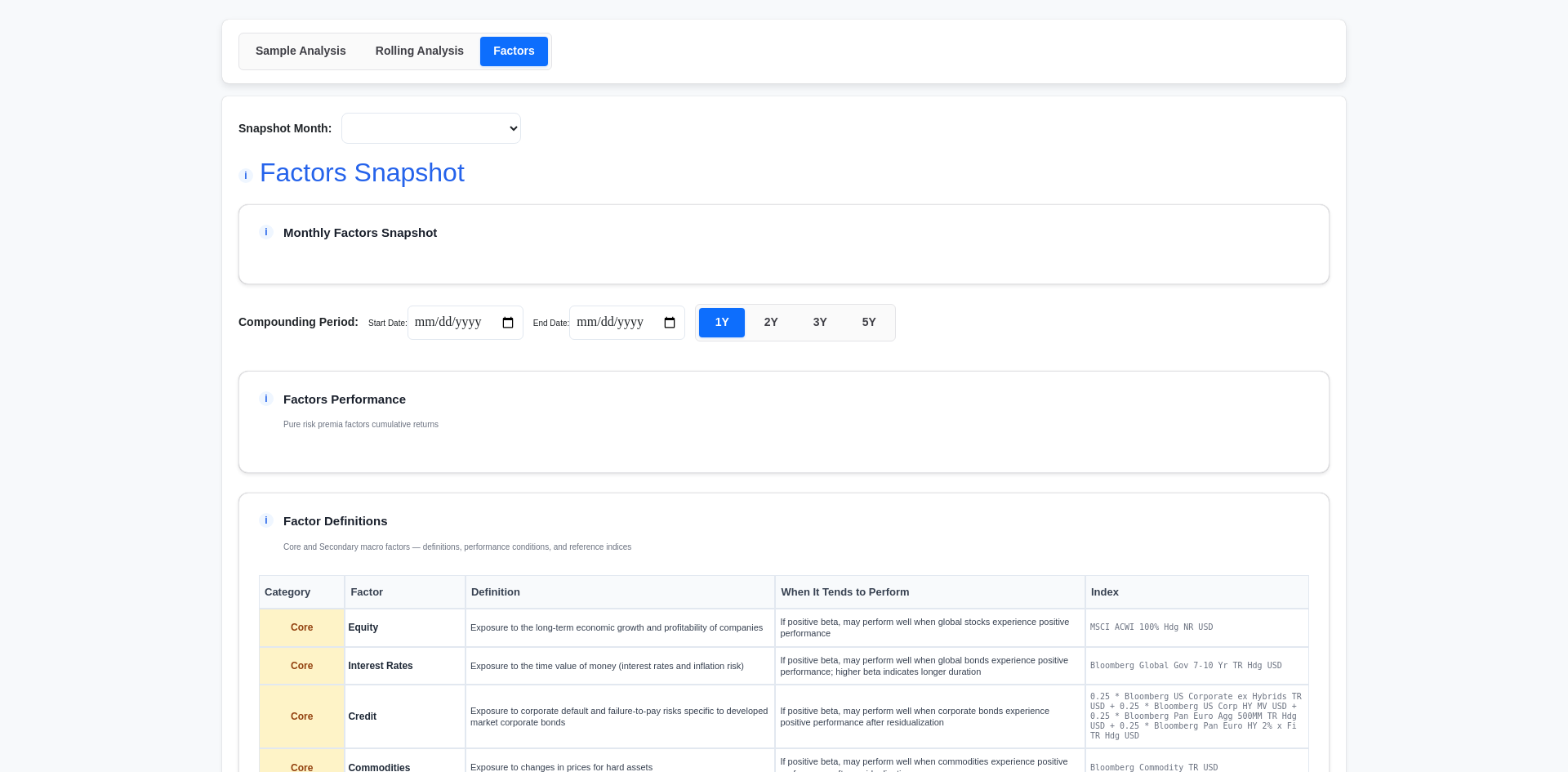
scroll to position [0, 0]
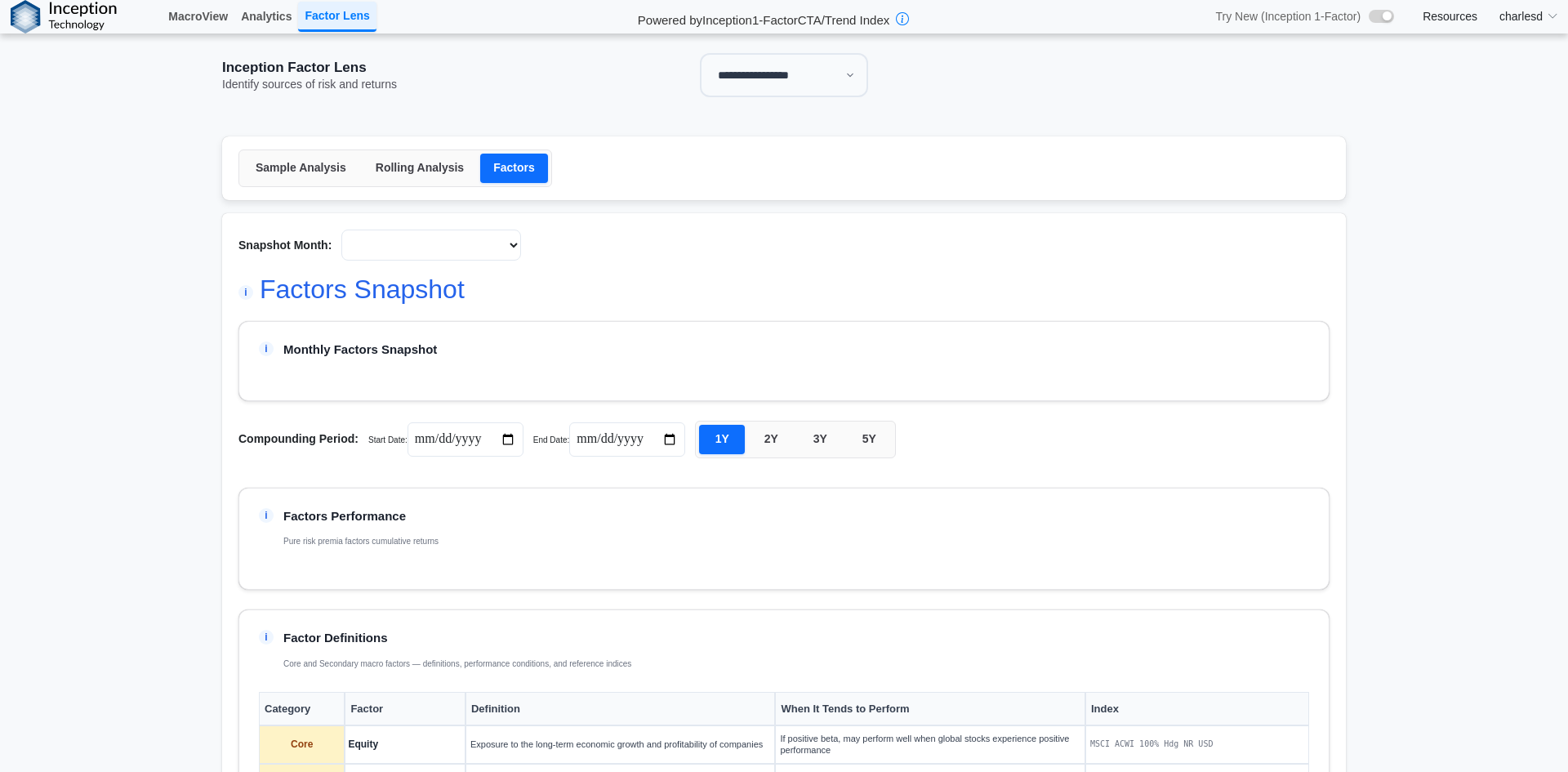
click at [478, 255] on select at bounding box center [431, 245] width 180 height 31
click at [478, 256] on select at bounding box center [431, 245] width 180 height 31
select select "****"
click at [369, 246] on select at bounding box center [431, 245] width 180 height 31
